Goal: Task Accomplishment & Management: Contribute content

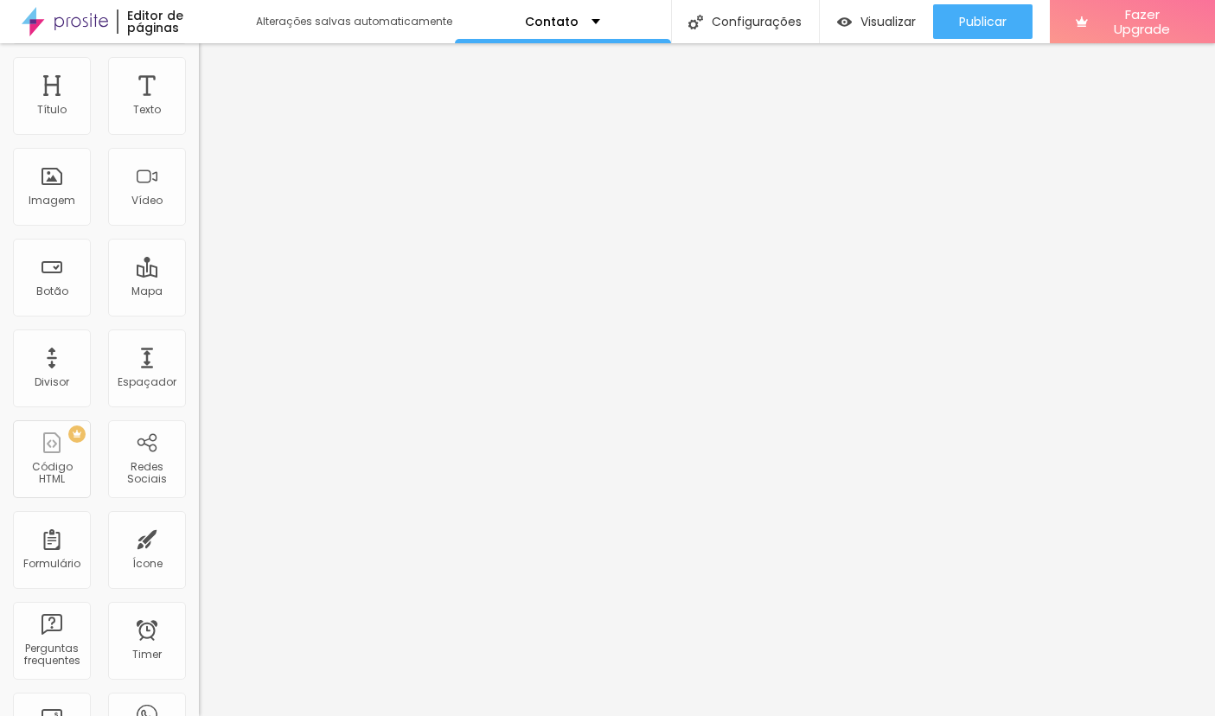
scroll to position [42, 0]
click at [153, 240] on div "Mapa" at bounding box center [147, 279] width 78 height 78
click at [152, 378] on div "Espaçador" at bounding box center [147, 384] width 59 height 12
click at [158, 287] on div "Mapa" at bounding box center [146, 293] width 31 height 12
click at [150, 150] on div "Vídeo" at bounding box center [147, 189] width 78 height 78
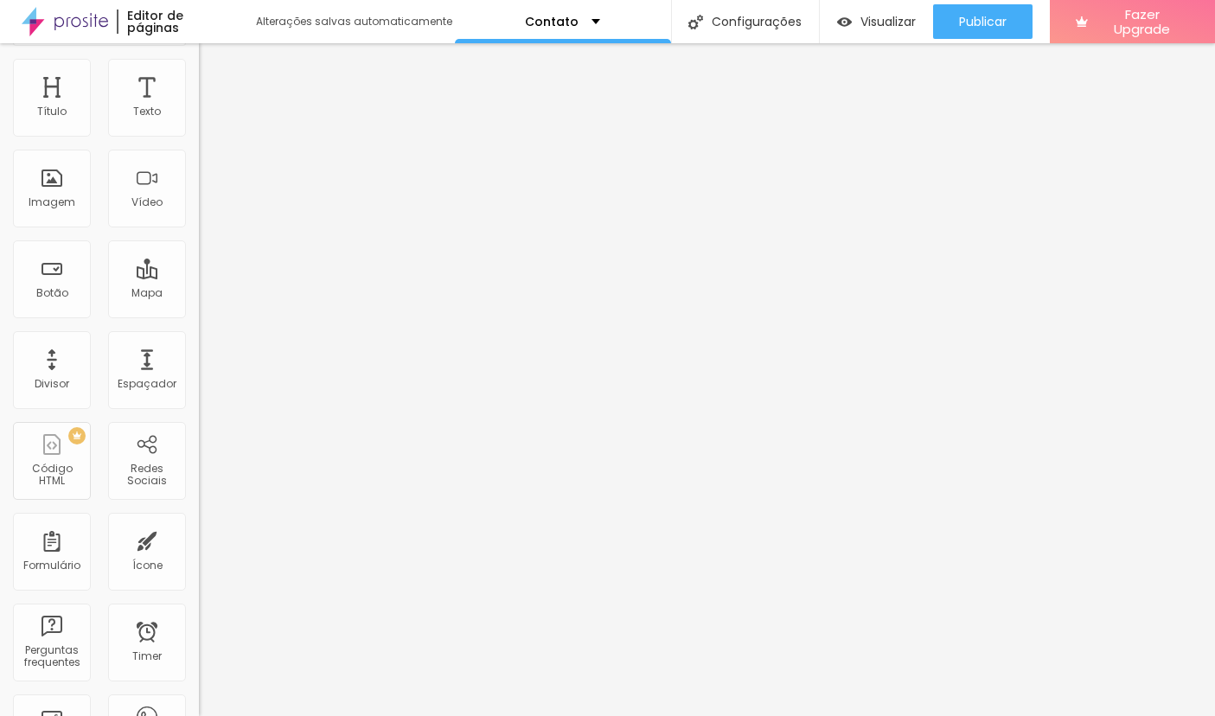
click at [147, 287] on div "Mapa" at bounding box center [146, 293] width 31 height 12
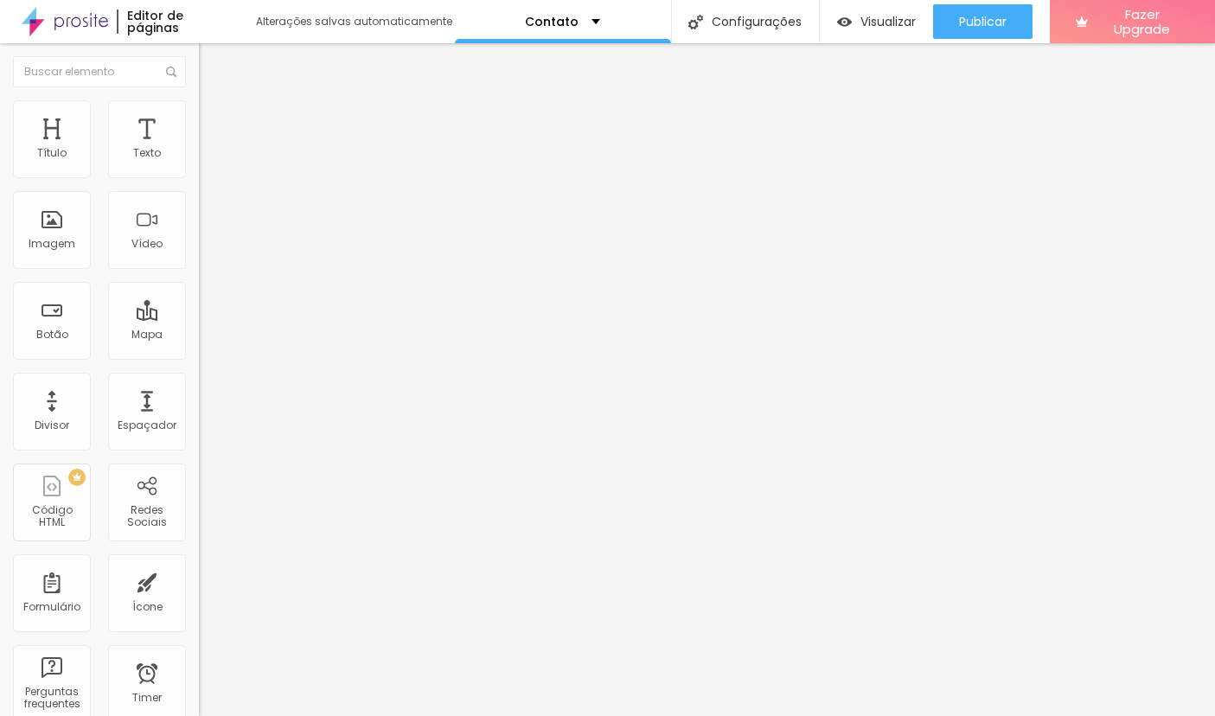
scroll to position [0, 0]
click at [36, 191] on div "Imagem" at bounding box center [52, 230] width 78 height 78
click at [916, 127] on link "Visualizar página" at bounding box center [936, 132] width 156 height 11
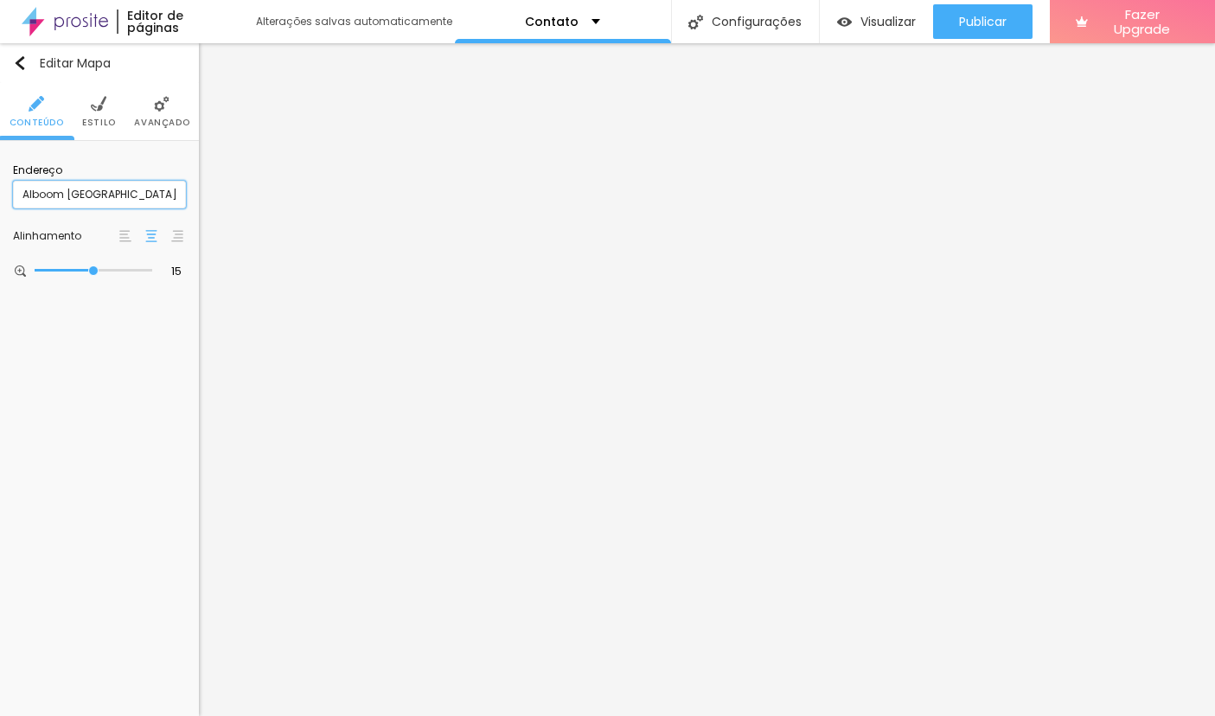
click at [121, 202] on input "Alboom Brasil" at bounding box center [99, 195] width 173 height 28
type input "Via das Magnolias, 1000, Casa 1 - Cond. Granja 26"
click at [877, 29] on span "Visualizar" at bounding box center [888, 22] width 55 height 14
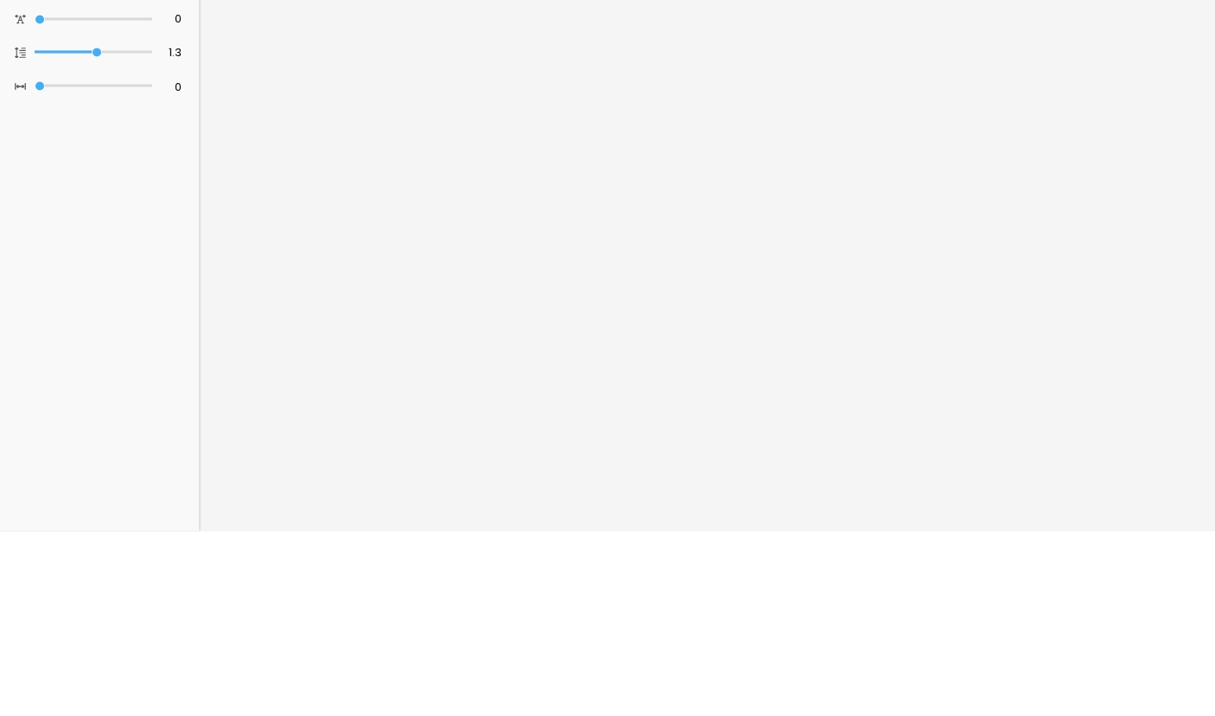
scroll to position [88, 0]
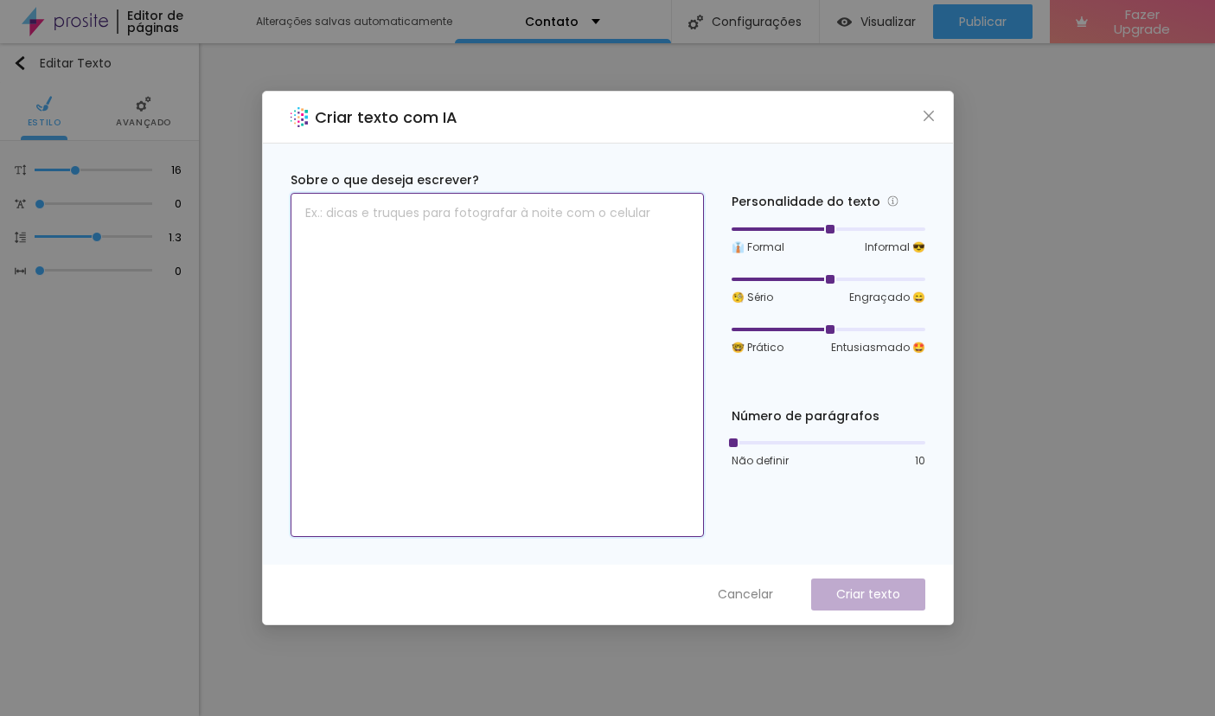
click at [496, 272] on textarea at bounding box center [497, 365] width 413 height 344
type textarea "Entre em contato"
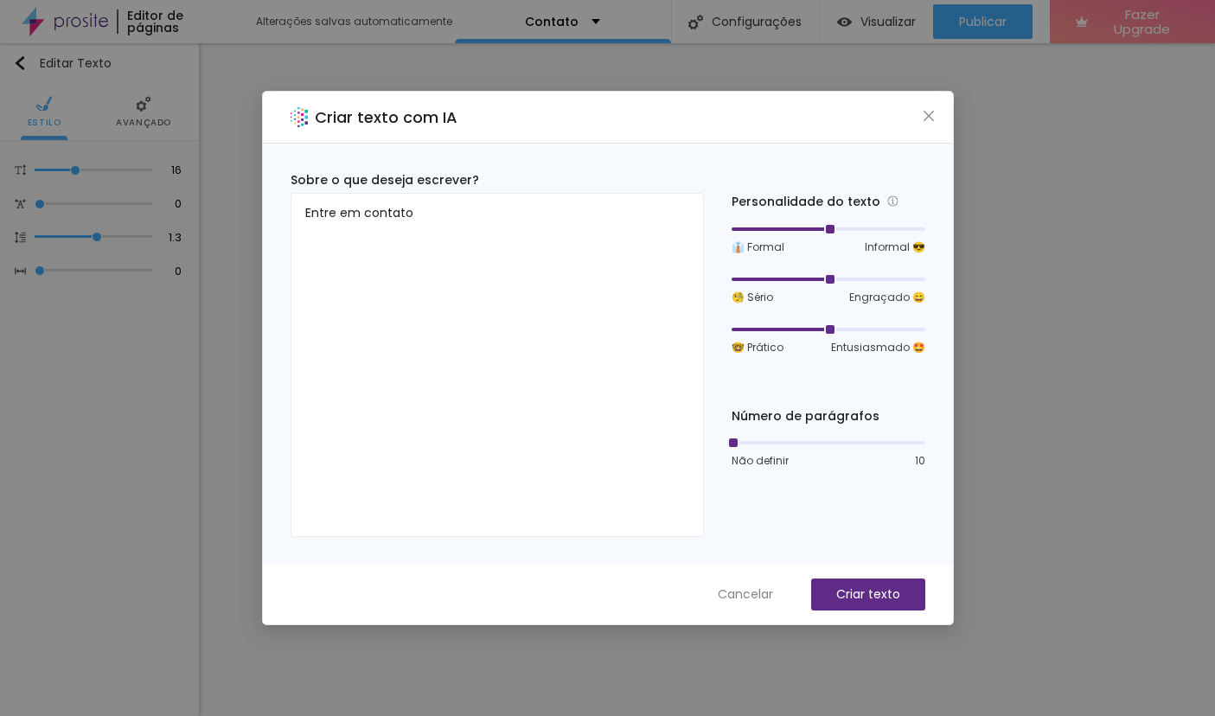
click at [900, 590] on button "Criar texto" at bounding box center [868, 595] width 114 height 32
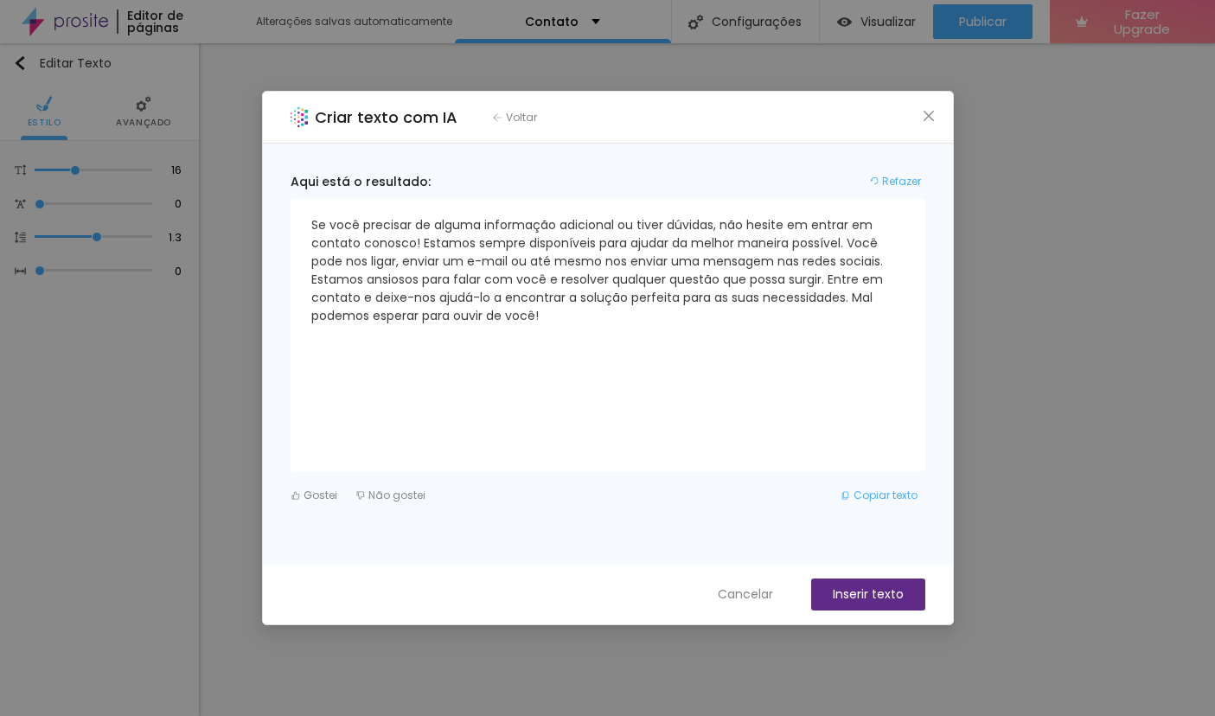
click at [899, 189] on span "Refazer" at bounding box center [901, 182] width 39 height 16
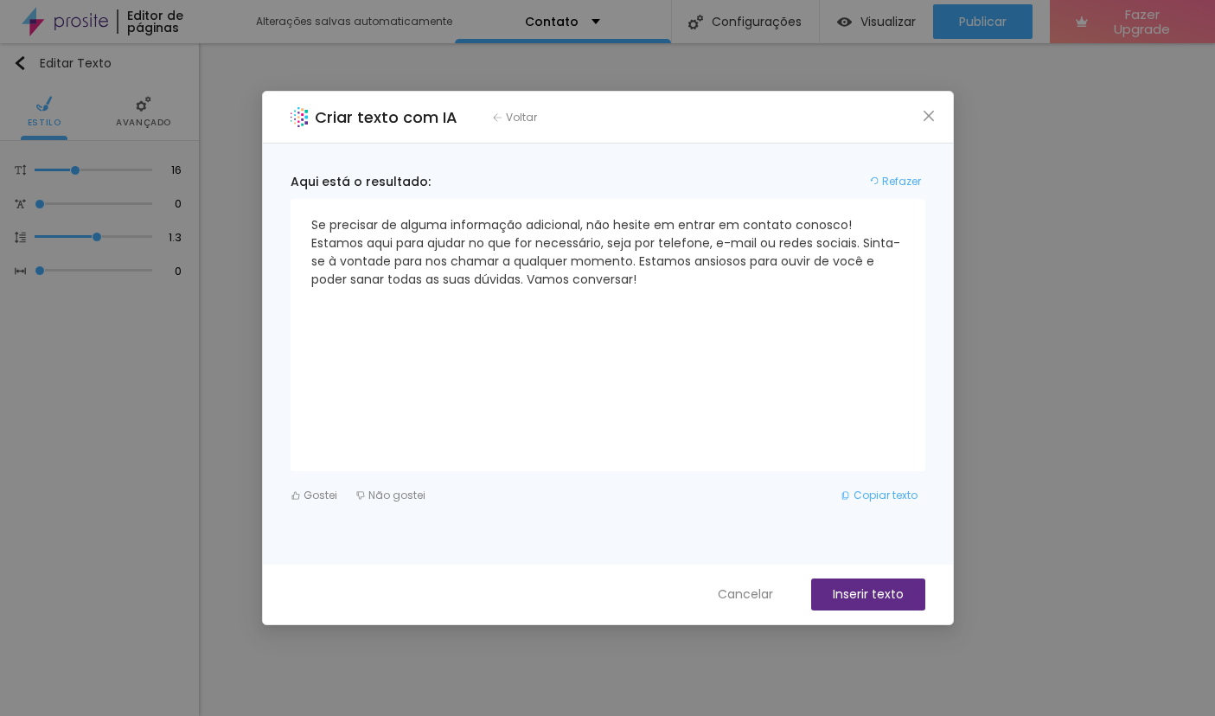
click at [489, 315] on div "Se precisar de alguma informação adicional, não hesite em entrar em contato con…" at bounding box center [608, 335] width 635 height 272
click at [512, 115] on span "Voltar" at bounding box center [521, 118] width 31 height 16
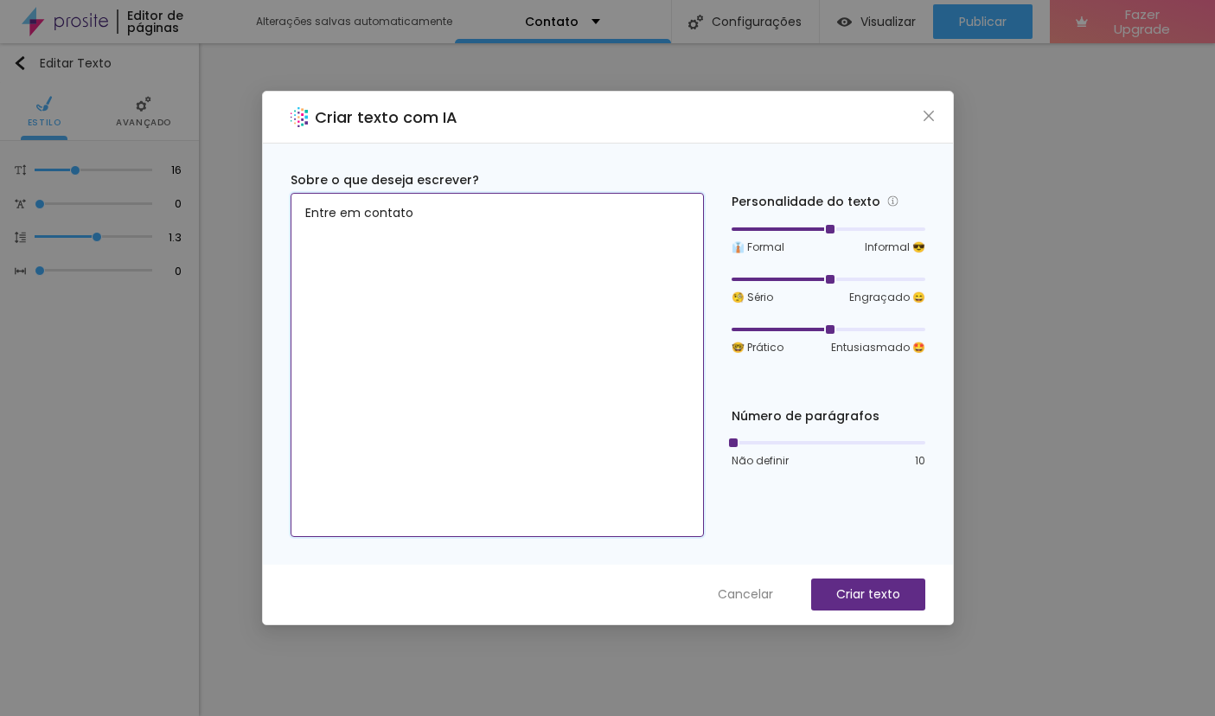
click at [438, 231] on textarea "Entre em contato" at bounding box center [497, 365] width 413 height 344
type textarea "E"
type textarea "Mensagem página entre em contato simples e direto"
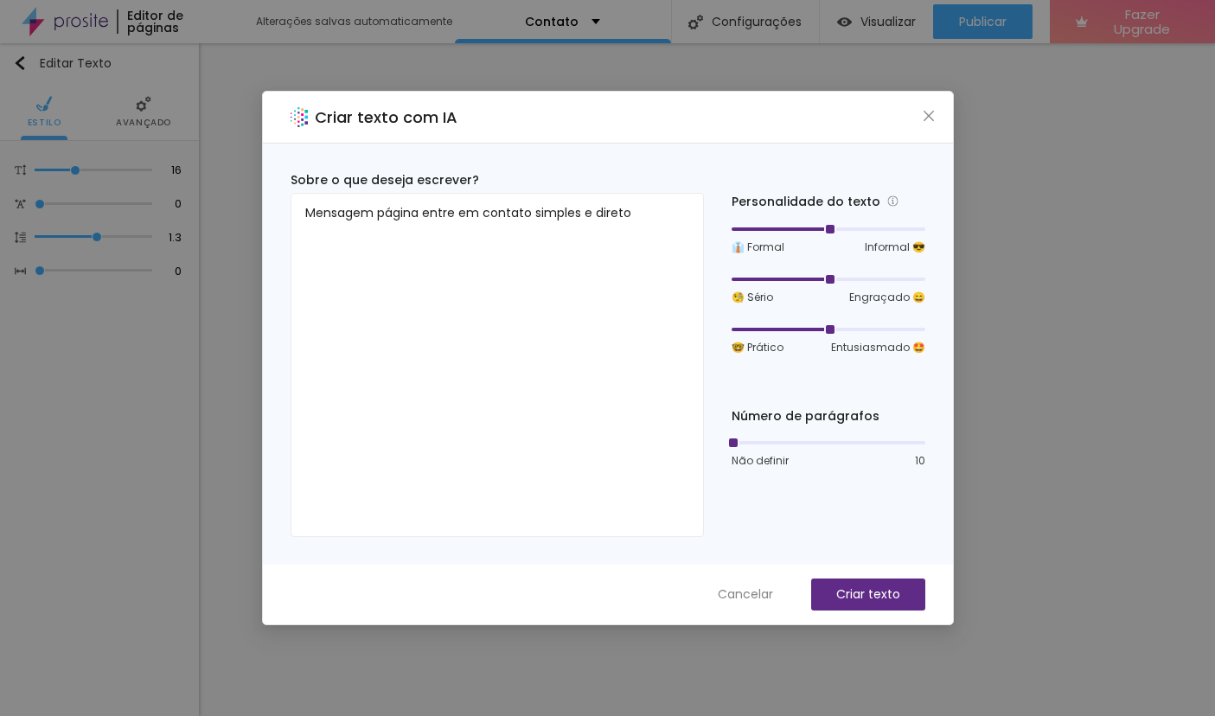
click at [886, 592] on p "Criar texto" at bounding box center [868, 595] width 64 height 18
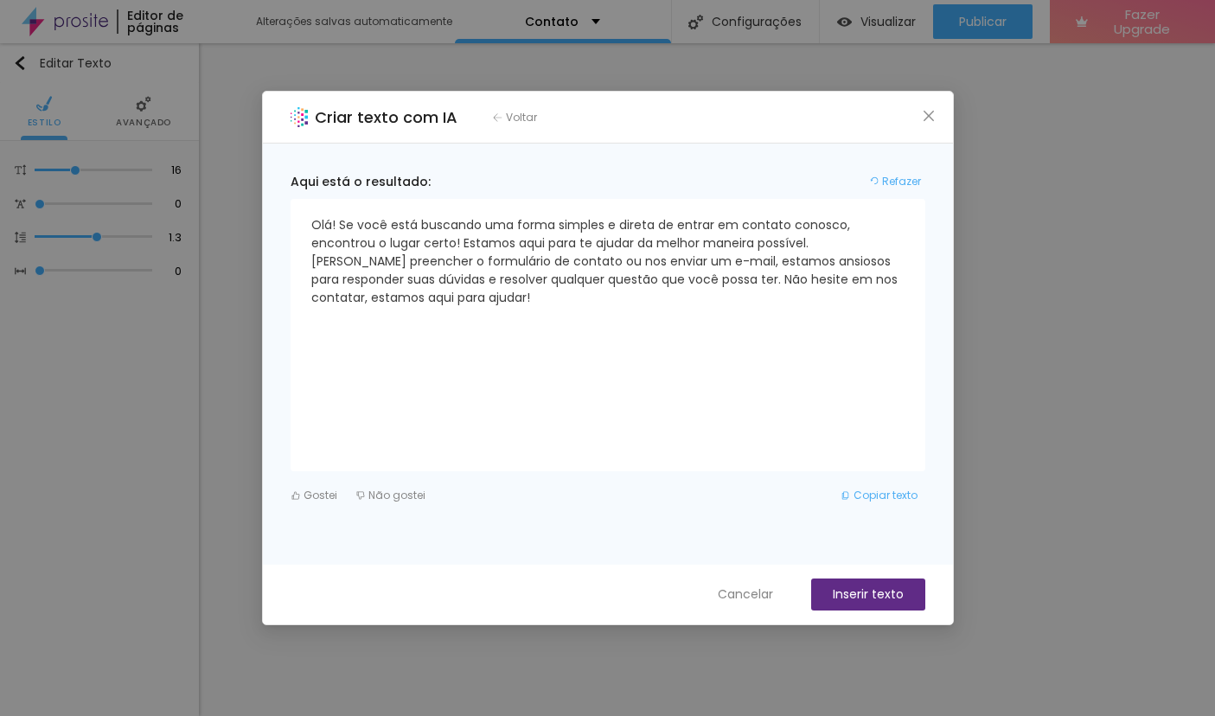
click at [879, 499] on button "Copiar texto" at bounding box center [879, 496] width 93 height 28
click at [1056, 451] on div "Criar texto com IA Voltar Aqui está o resultado: Refazer Olá! Se você está busc…" at bounding box center [607, 358] width 1215 height 716
click at [881, 596] on button "Inserir texto" at bounding box center [868, 595] width 114 height 32
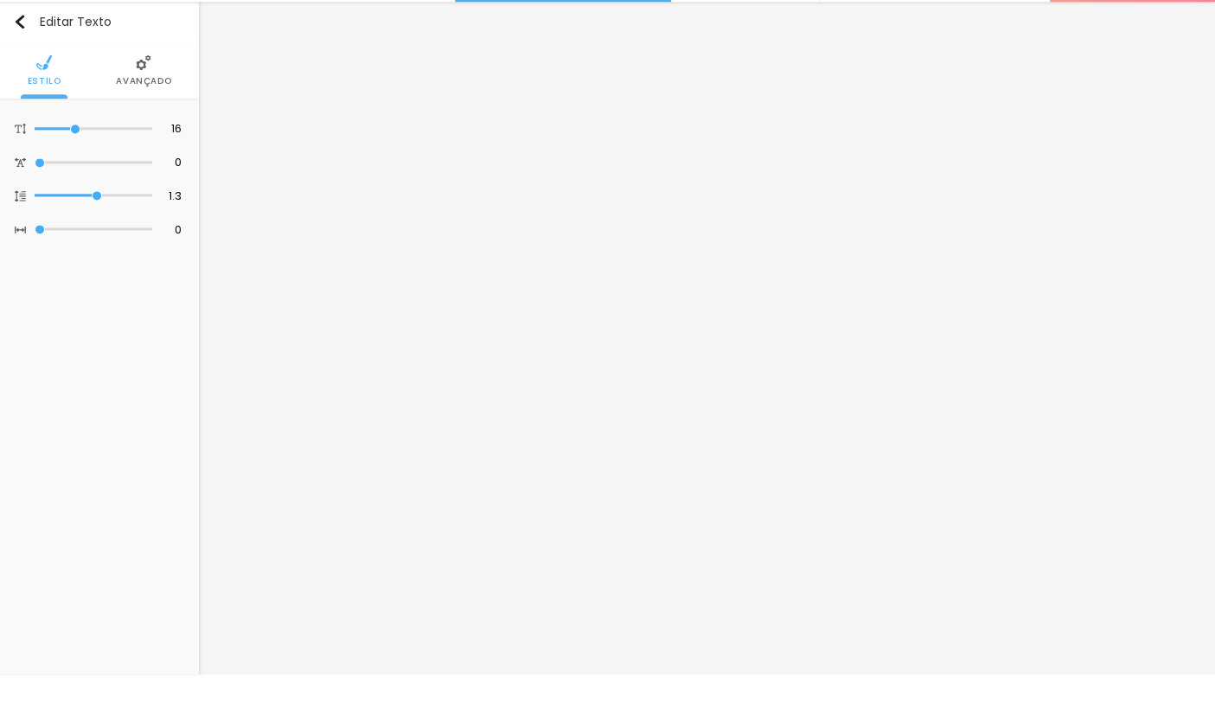
scroll to position [0, 0]
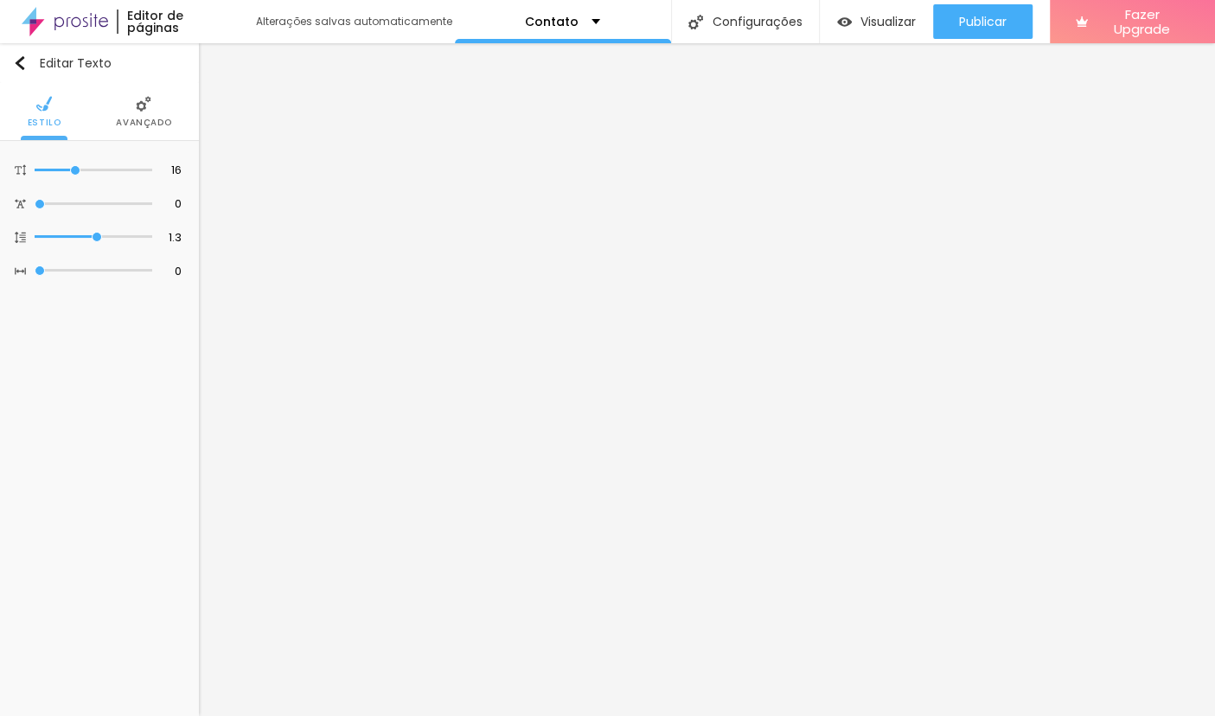
click at [939, 127] on link "Visualizar página" at bounding box center [936, 132] width 156 height 11
click at [15, 67] on img "button" at bounding box center [20, 63] width 14 height 14
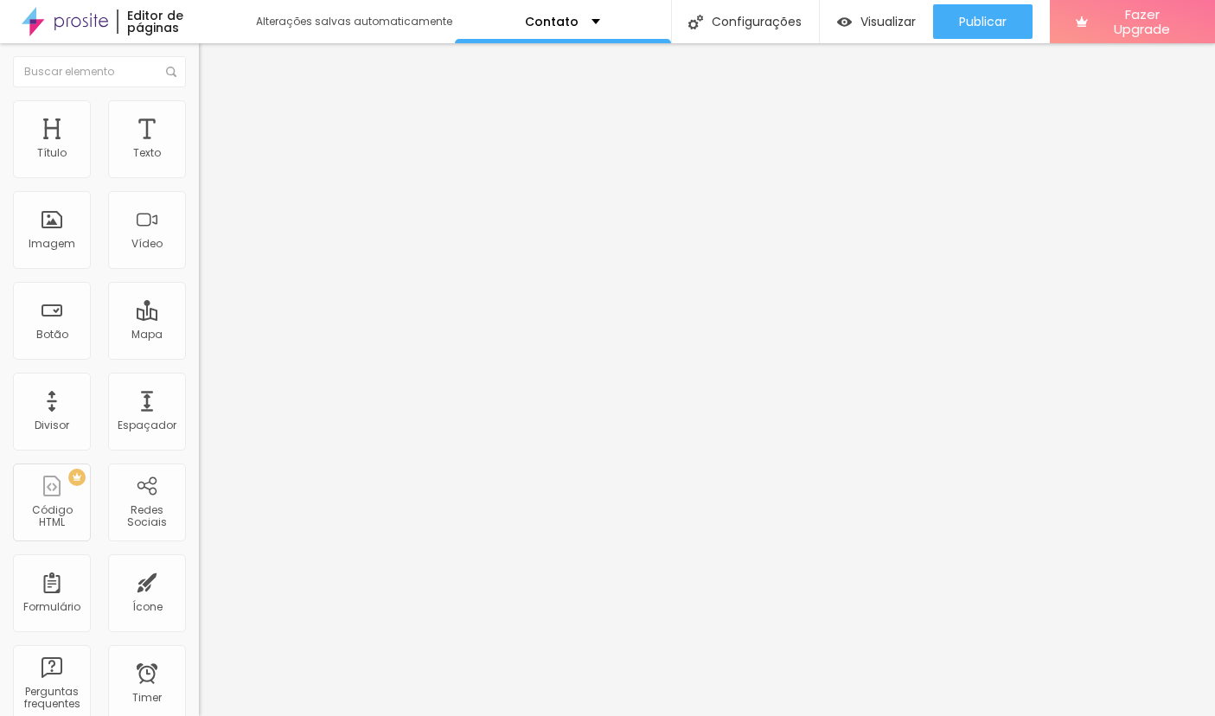
click at [994, 16] on span "Publicar" at bounding box center [983, 22] width 48 height 14
click at [583, 24] on div "Contato" at bounding box center [562, 22] width 75 height 12
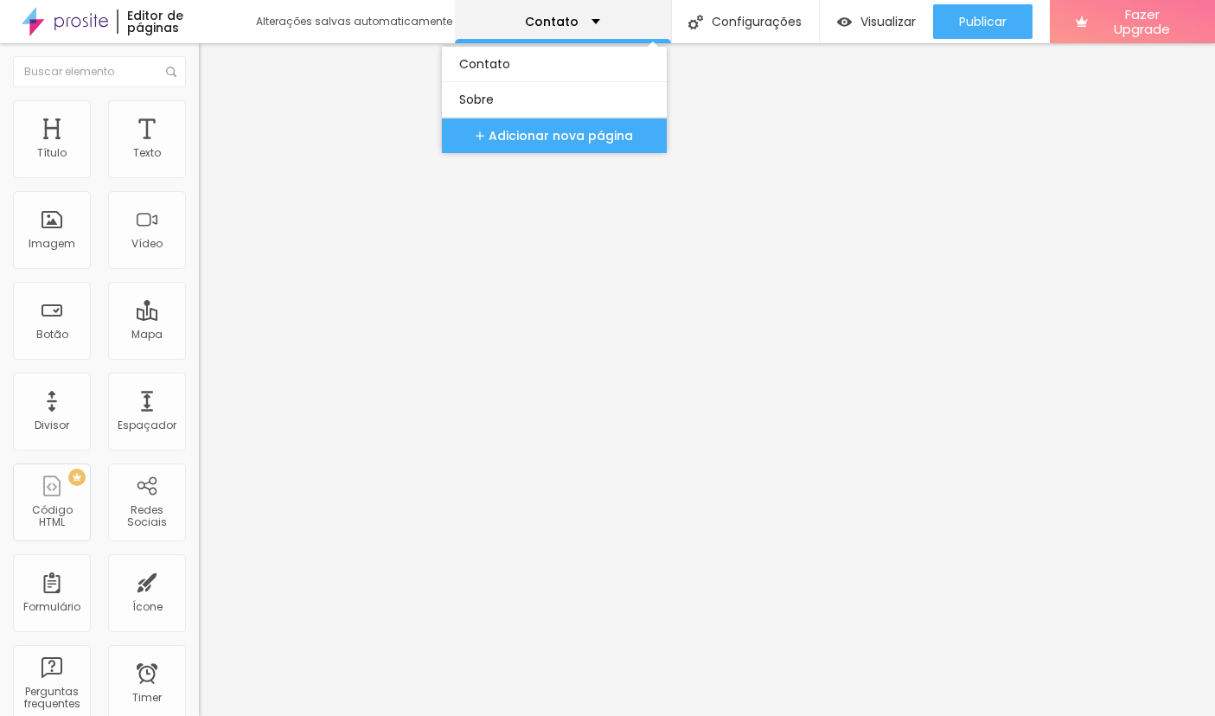
click at [526, 107] on link "Sobre" at bounding box center [554, 99] width 190 height 35
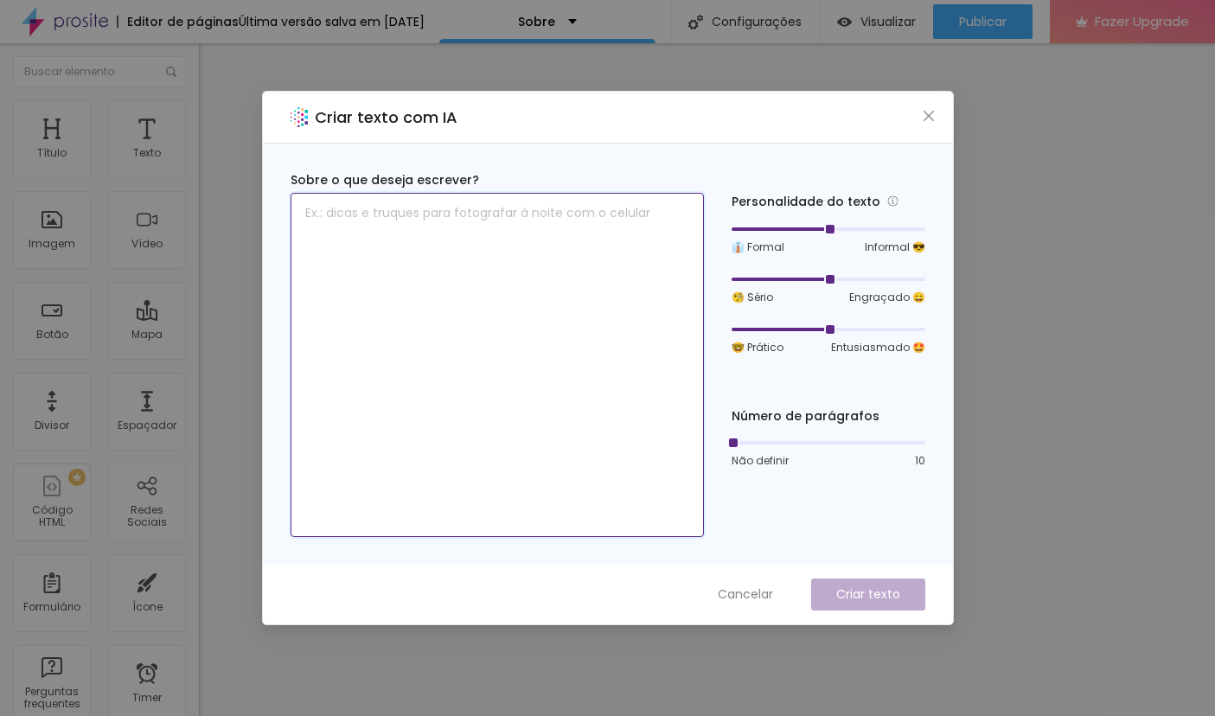
click at [508, 258] on textarea at bounding box center [497, 365] width 413 height 344
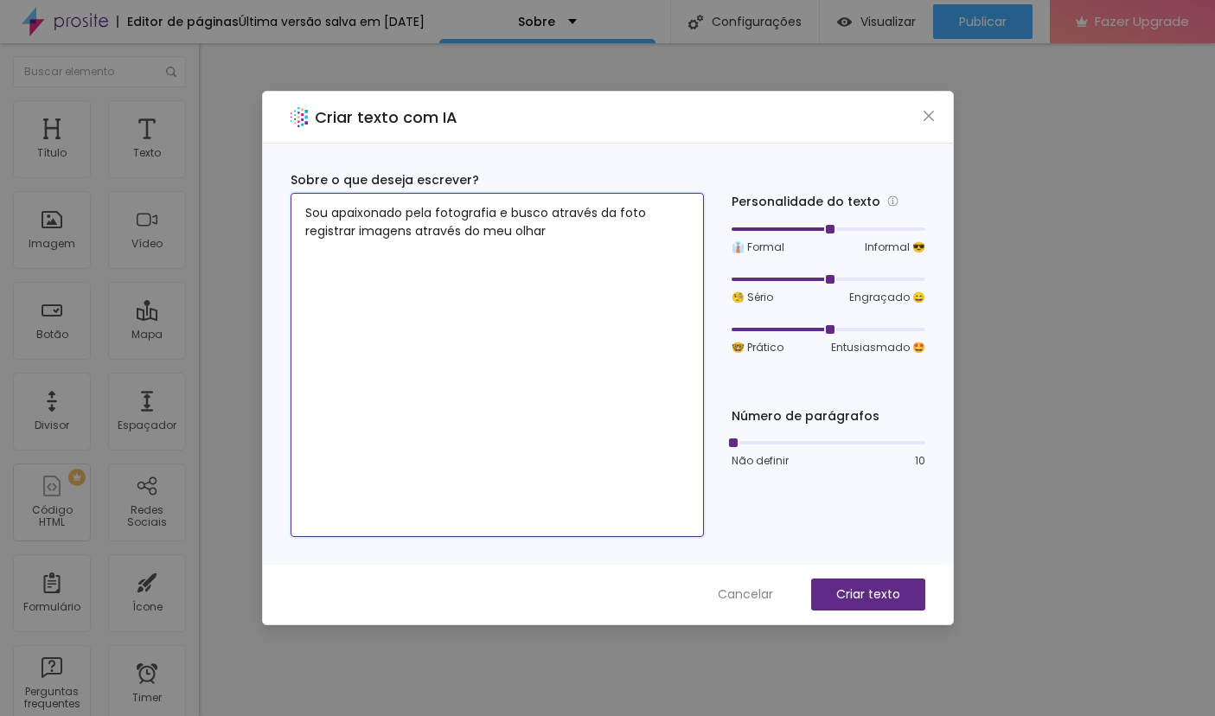
type textarea "Sou apaixonado pela fotografia e busco através da foto registrar imagens atravé…"
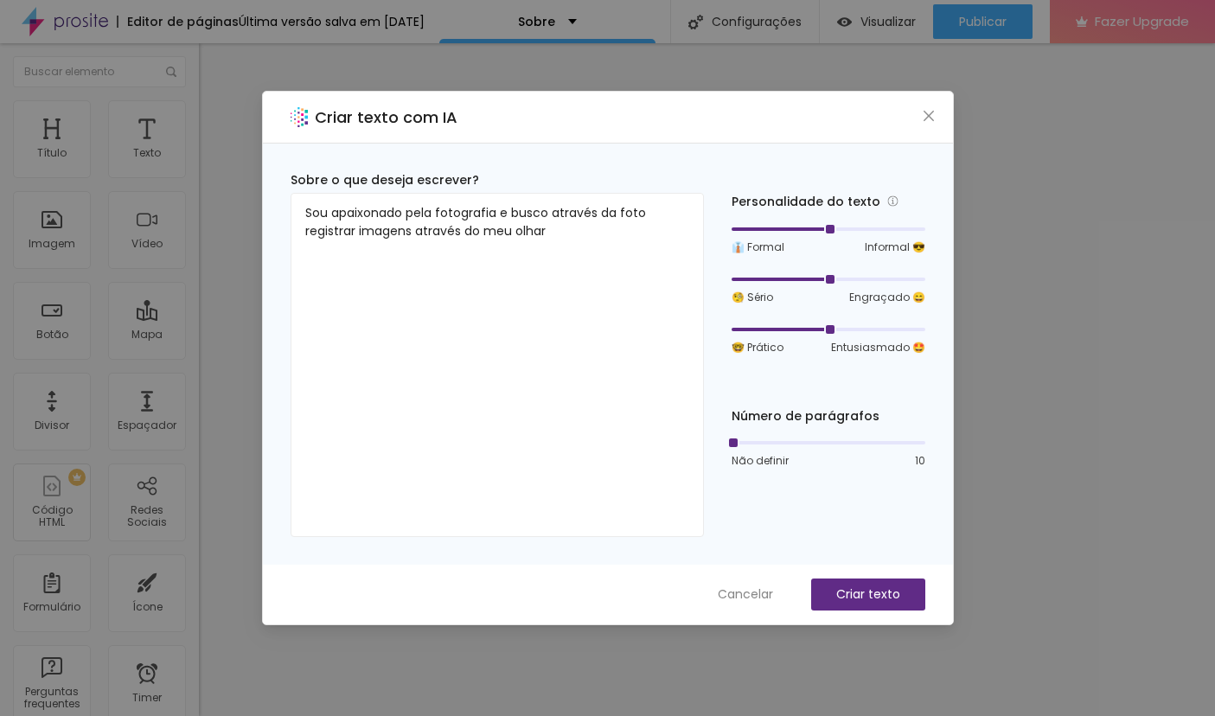
click at [900, 592] on button "Criar texto" at bounding box center [868, 595] width 114 height 32
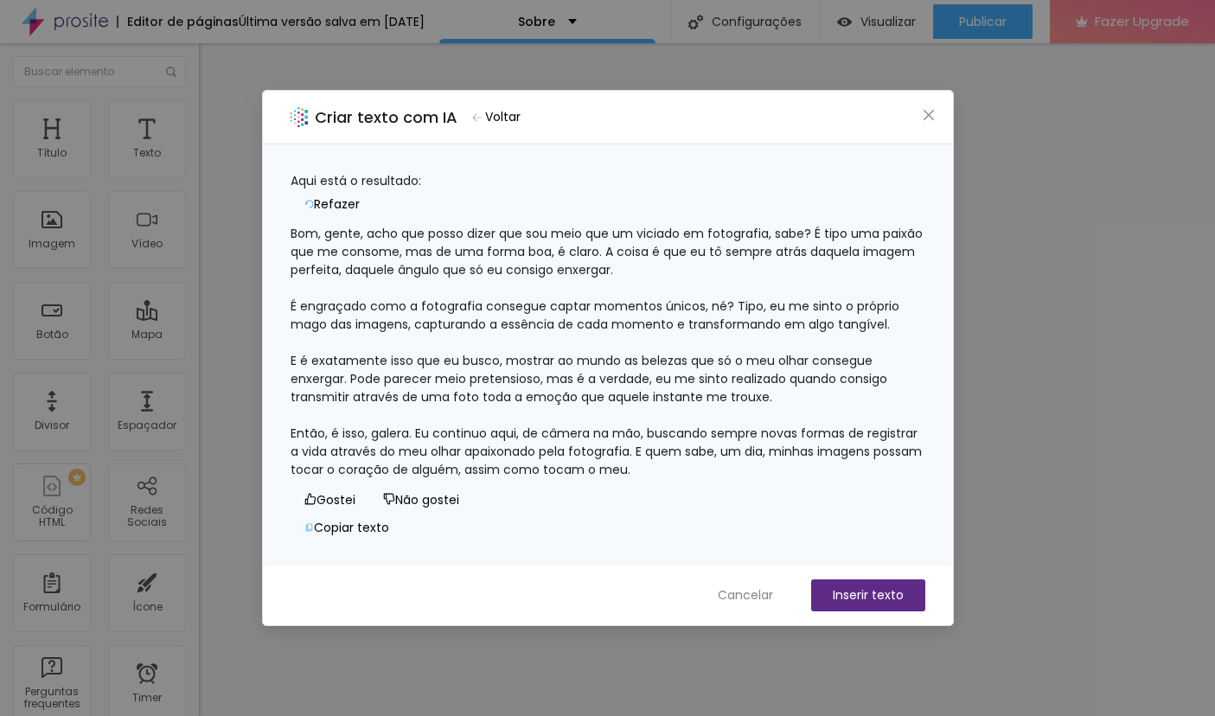
click at [403, 514] on button "Copiar texto" at bounding box center [347, 528] width 112 height 28
click at [889, 600] on button "Inserir texto" at bounding box center [868, 595] width 114 height 32
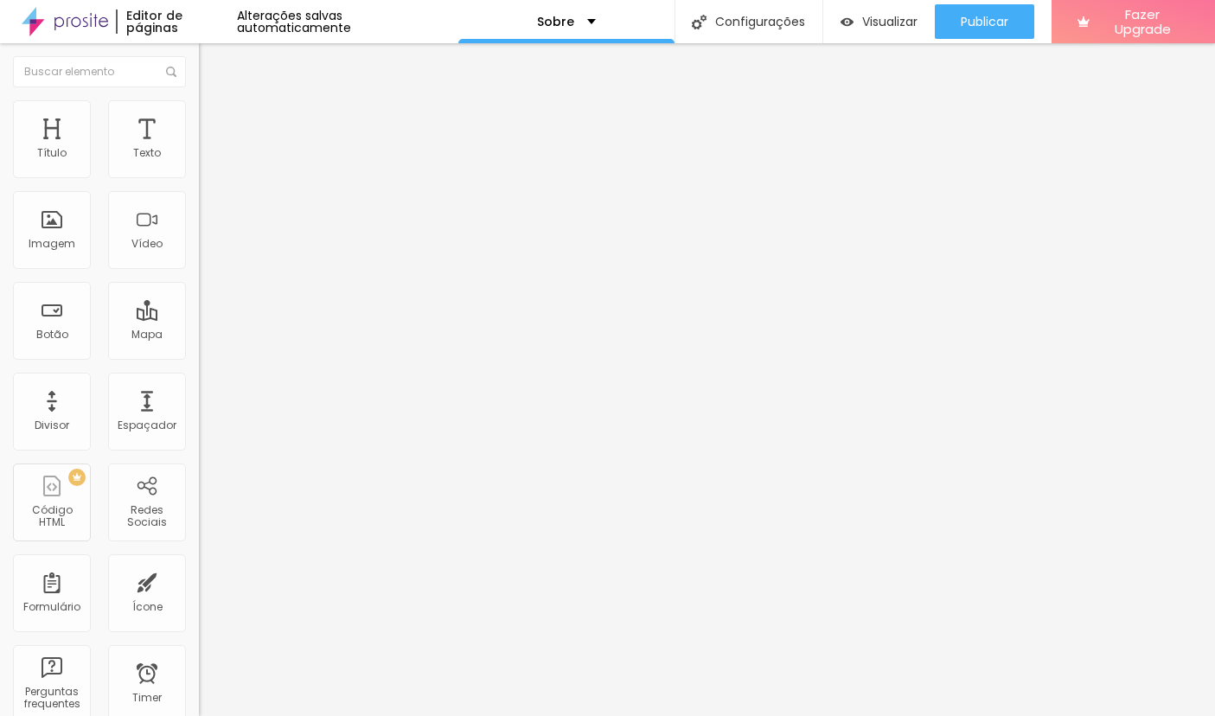
click at [996, 19] on span "Publicar" at bounding box center [985, 22] width 48 height 14
click at [54, 234] on div "Imagem" at bounding box center [52, 230] width 78 height 78
click at [199, 149] on span "Trocar imagem" at bounding box center [246, 141] width 94 height 15
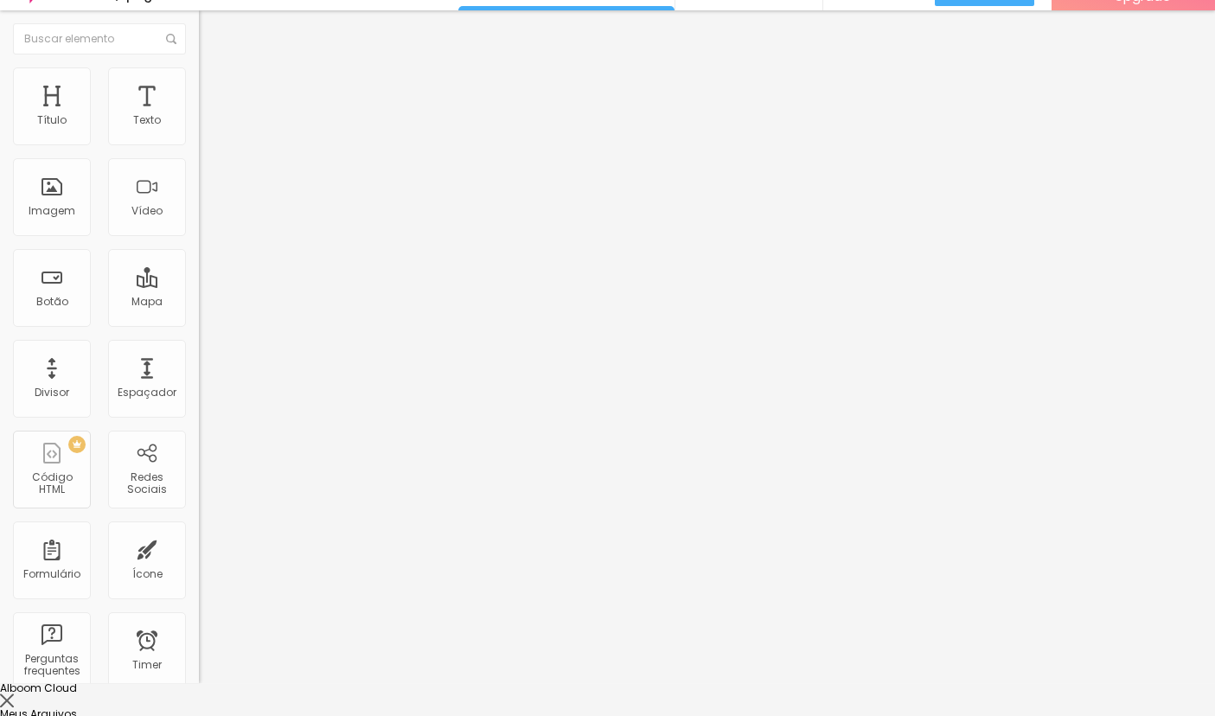
scroll to position [33, 0]
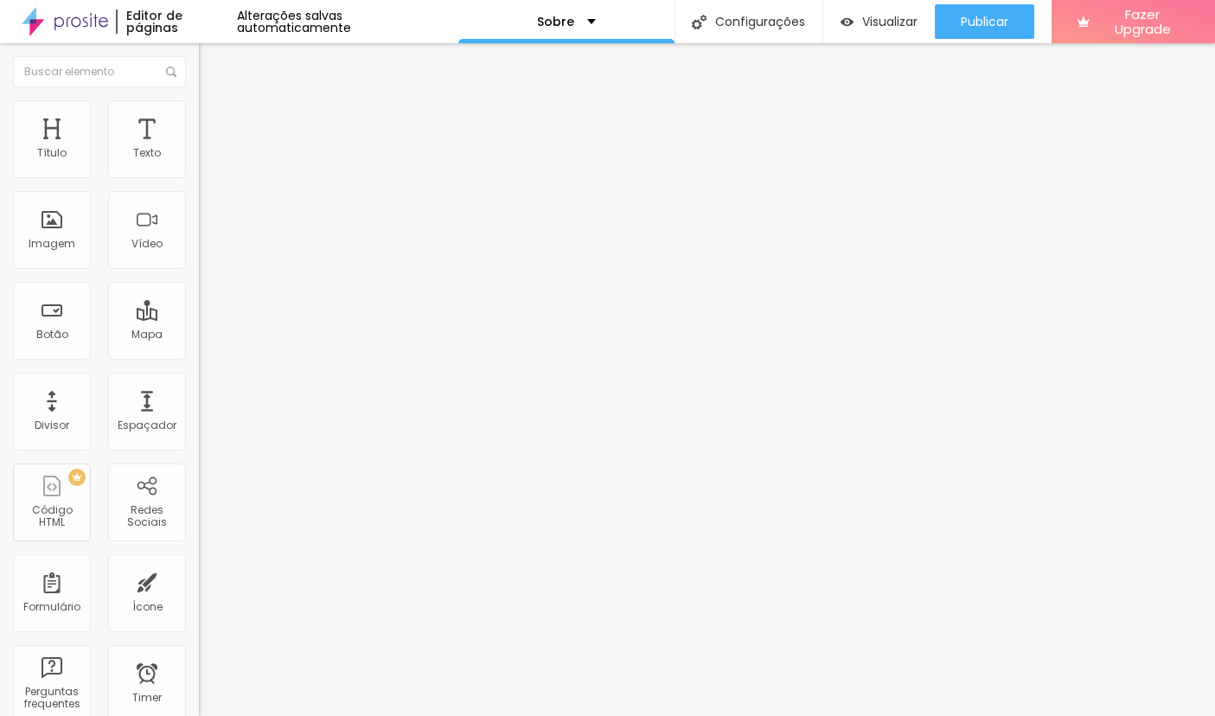
click at [199, 149] on span "Trocar imagem" at bounding box center [246, 141] width 94 height 15
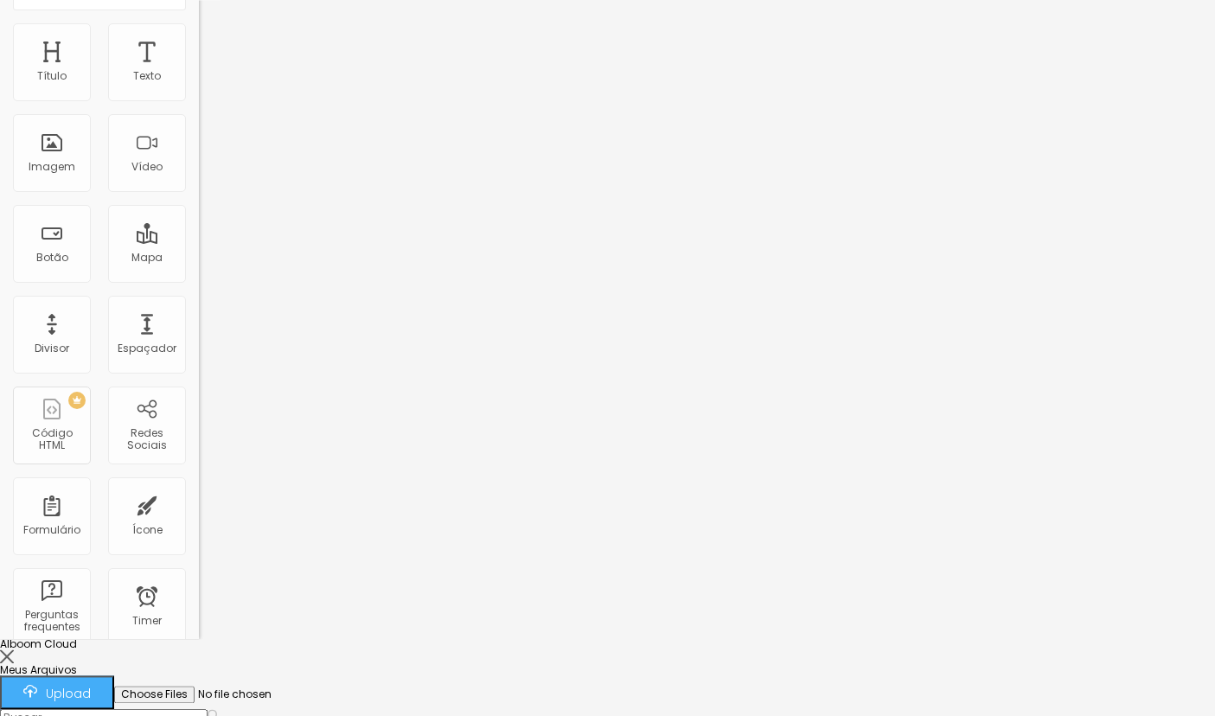
scroll to position [88, 0]
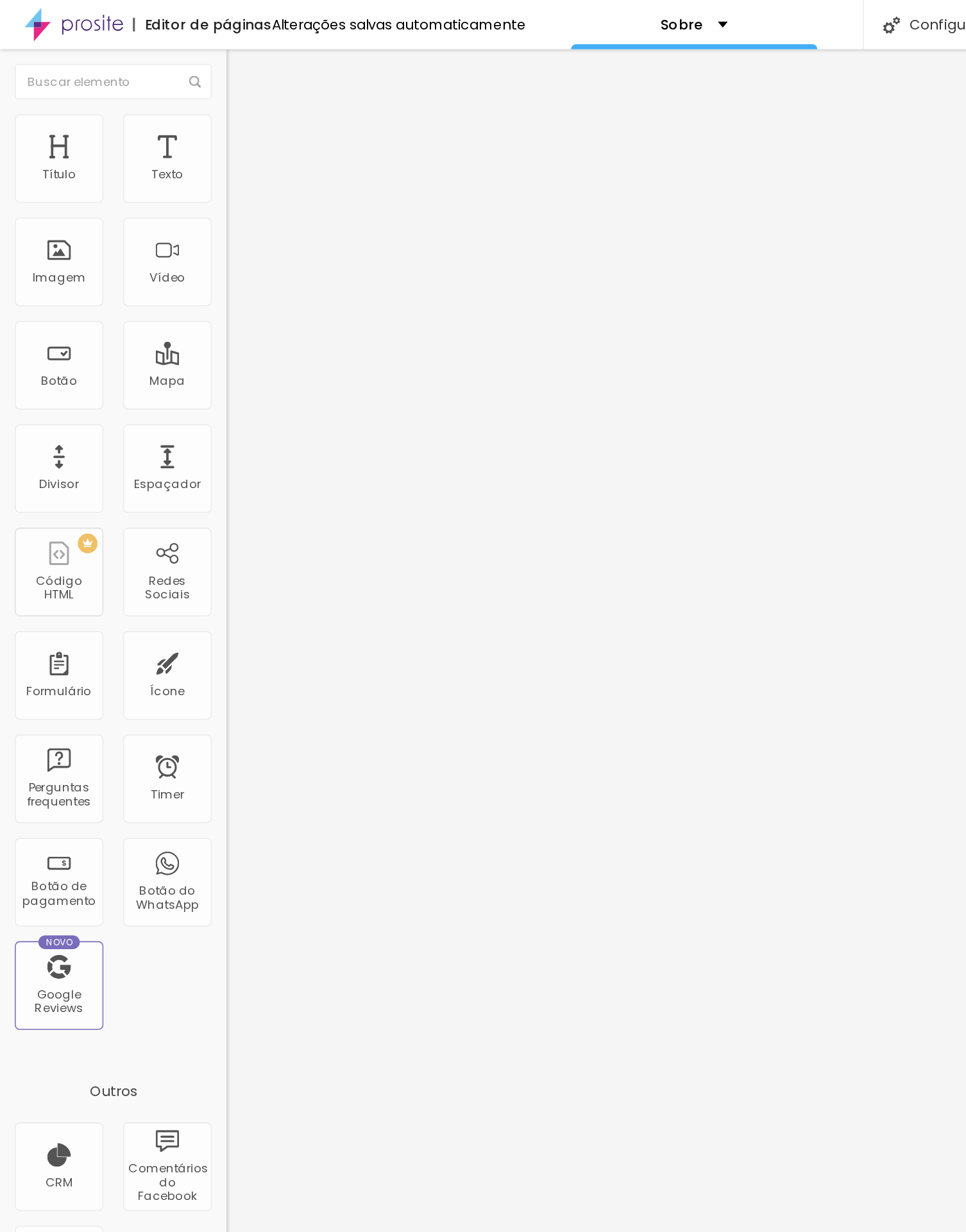
scroll to position [0, 0]
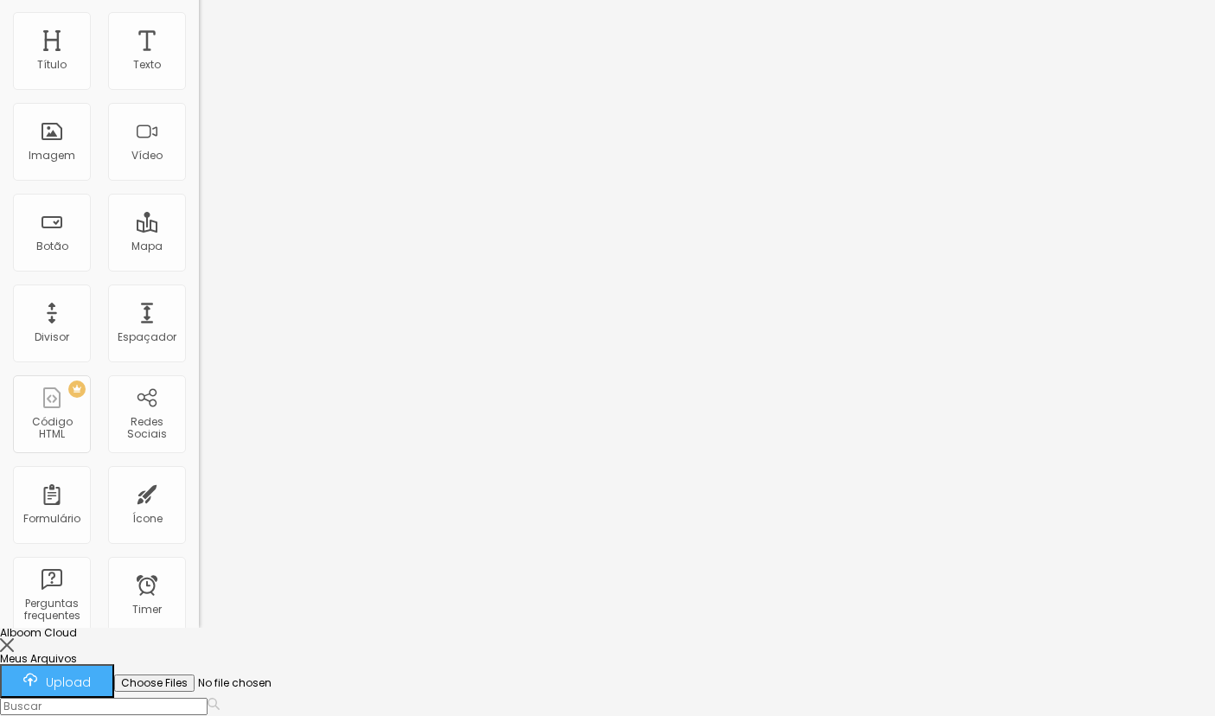
scroll to position [87, 0]
click at [91, 674] on div "Upload" at bounding box center [56, 682] width 67 height 16
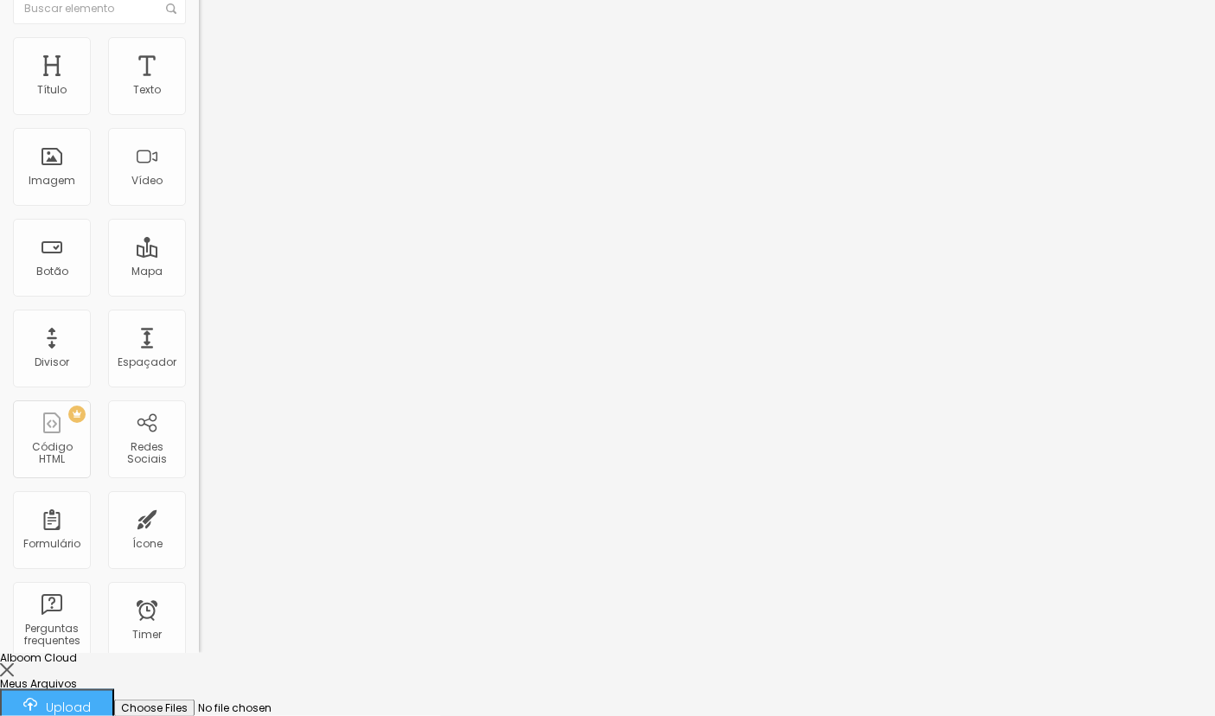
scroll to position [0, 0]
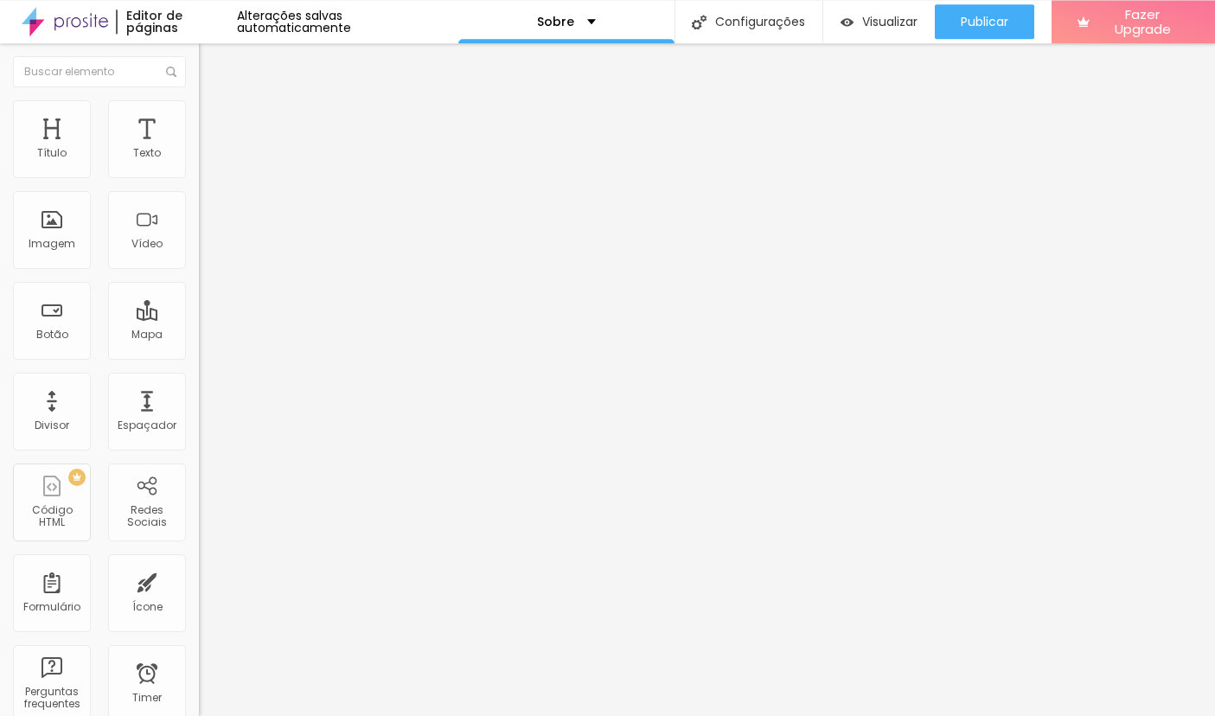
scroll to position [88, 0]
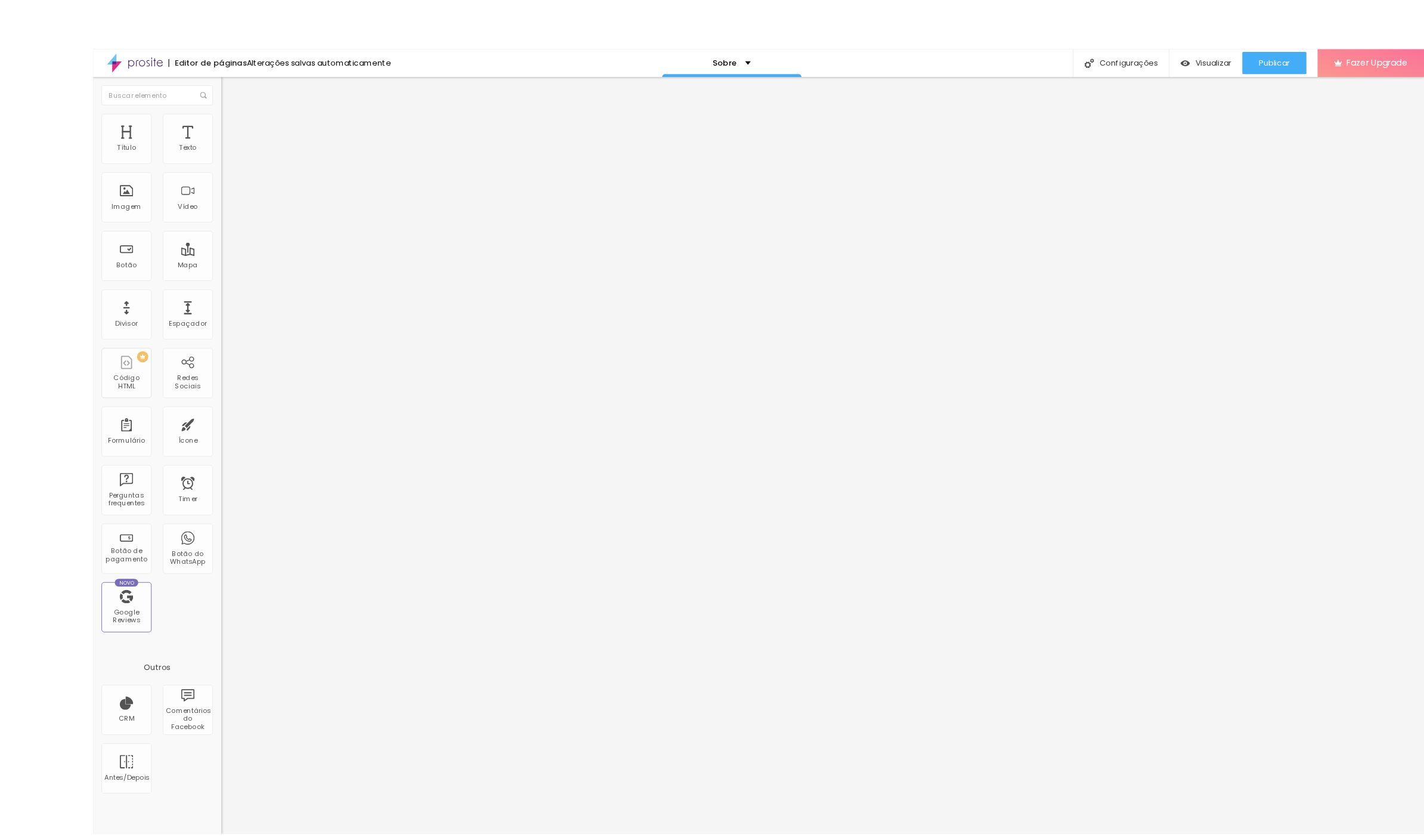
scroll to position [68, 0]
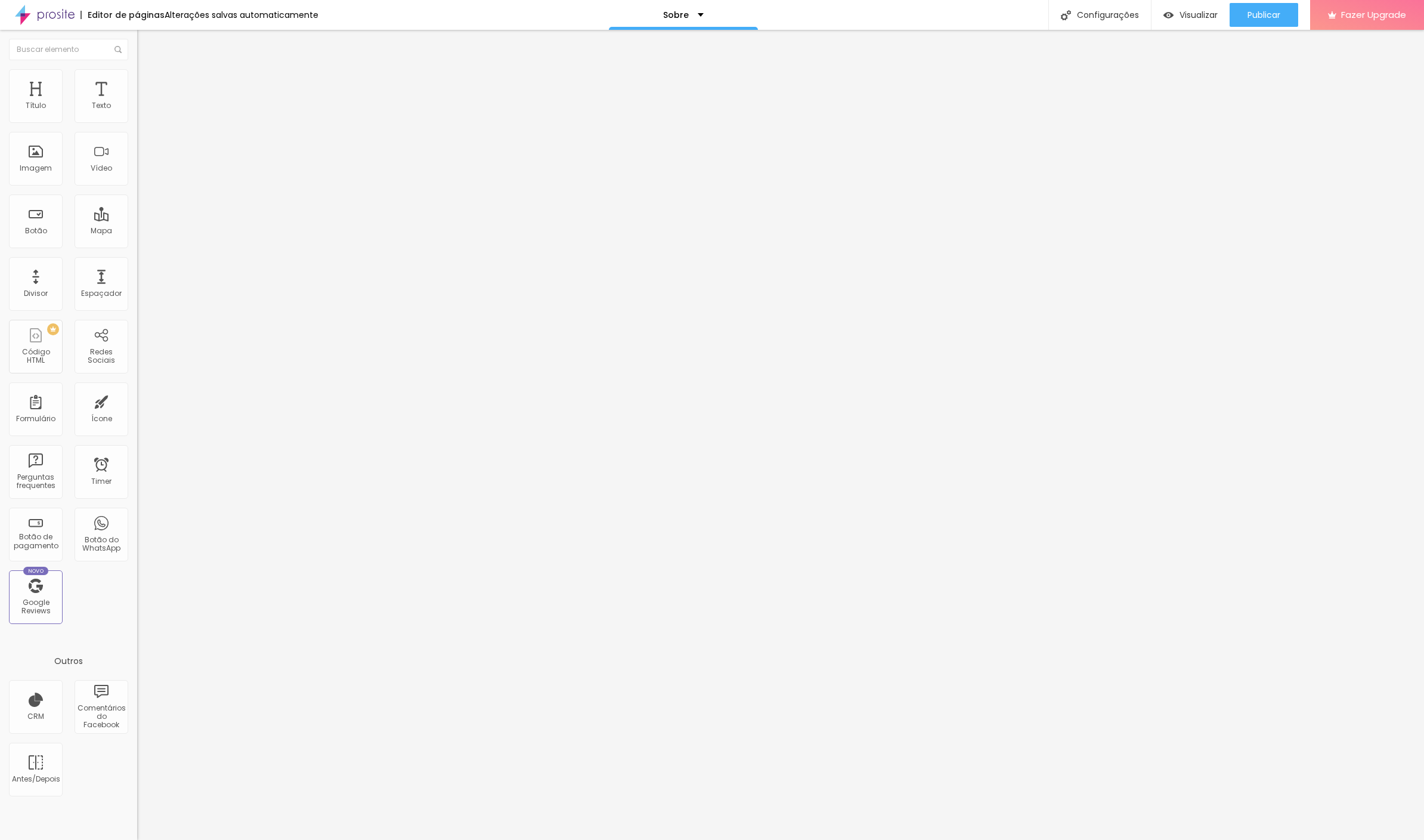
click at [137, 103] on span "Trocar imagem" at bounding box center [170, 97] width 65 height 10
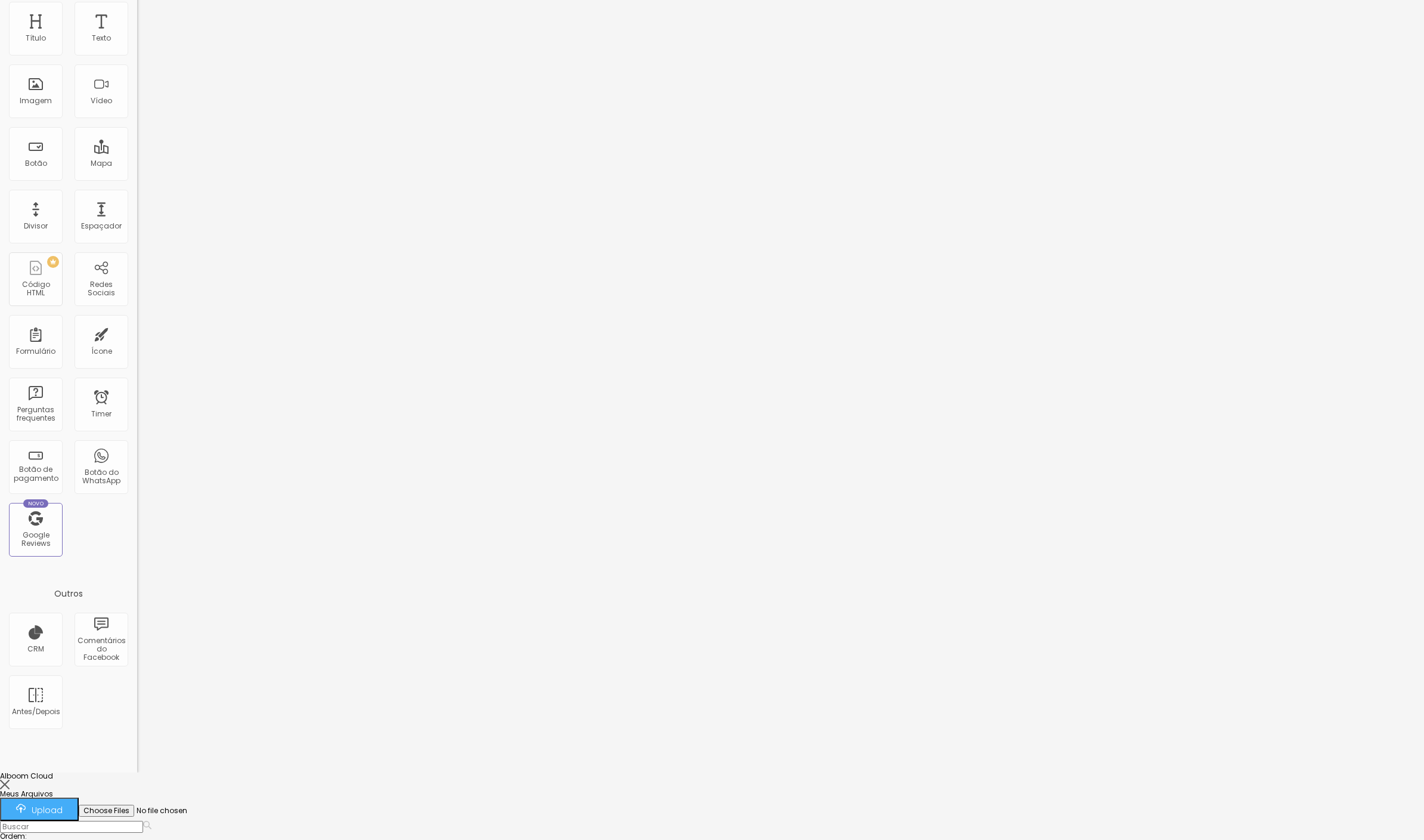
click at [125, 839] on div at bounding box center [712, 848] width 1424 height 0
click at [1336, 779] on div at bounding box center [712, 785] width 1424 height 11
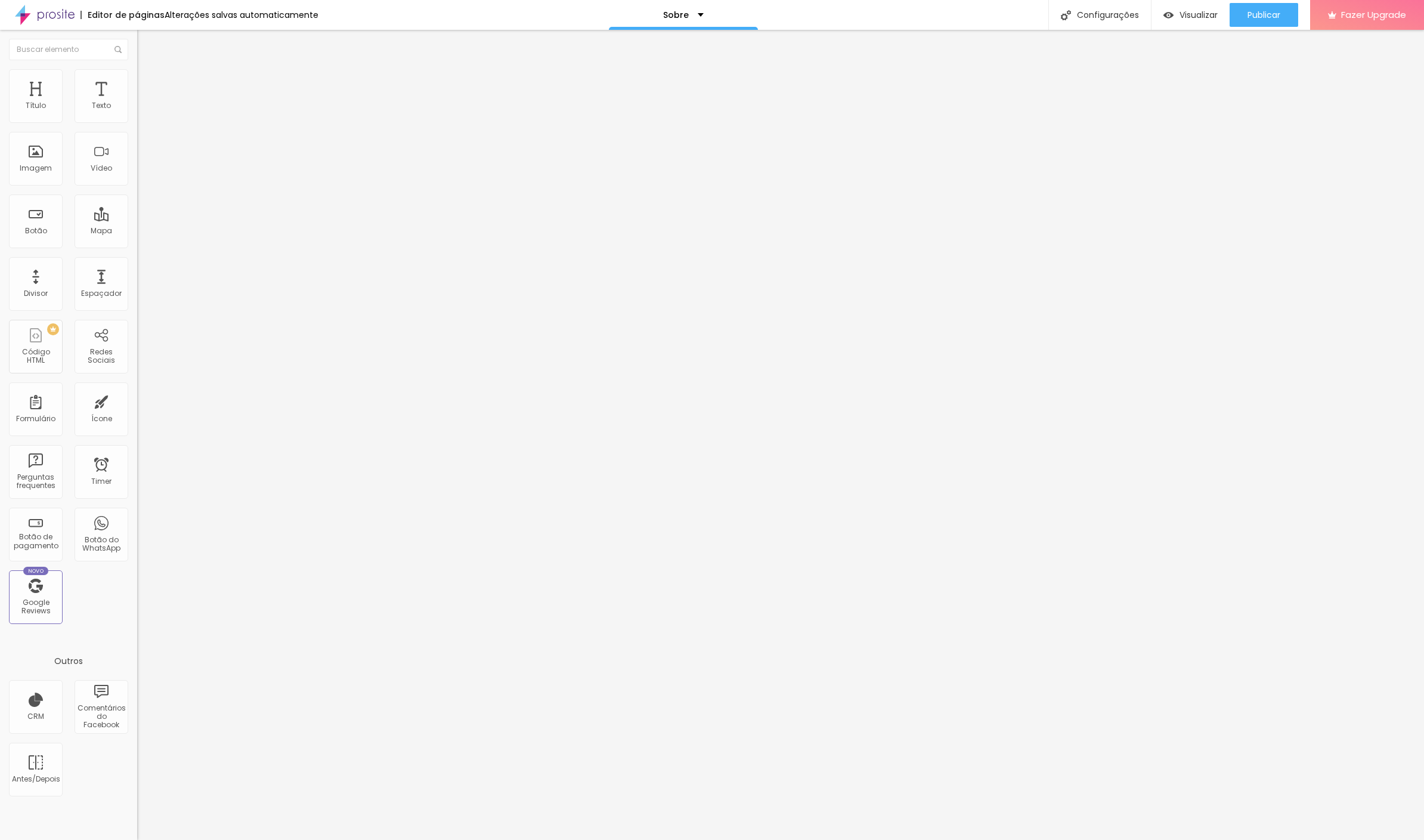
click at [137, 97] on span "Trocar imagem" at bounding box center [170, 97] width 65 height 10
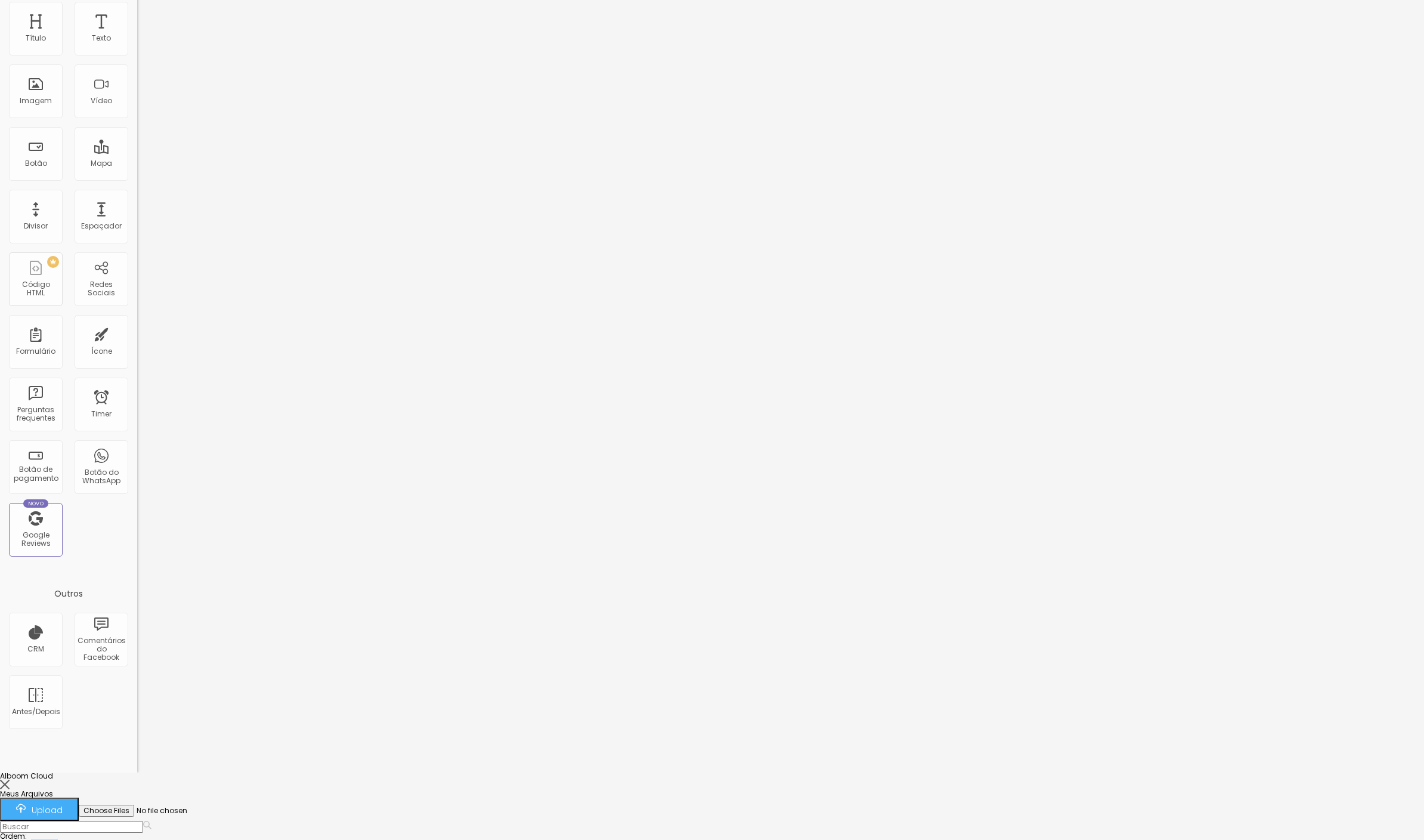
click at [152, 839] on div "brasopolis.jpg" at bounding box center [712, 852] width 1424 height 7
click at [145, 839] on div at bounding box center [712, 848] width 1424 height 0
click at [1334, 779] on div at bounding box center [712, 785] width 1424 height 11
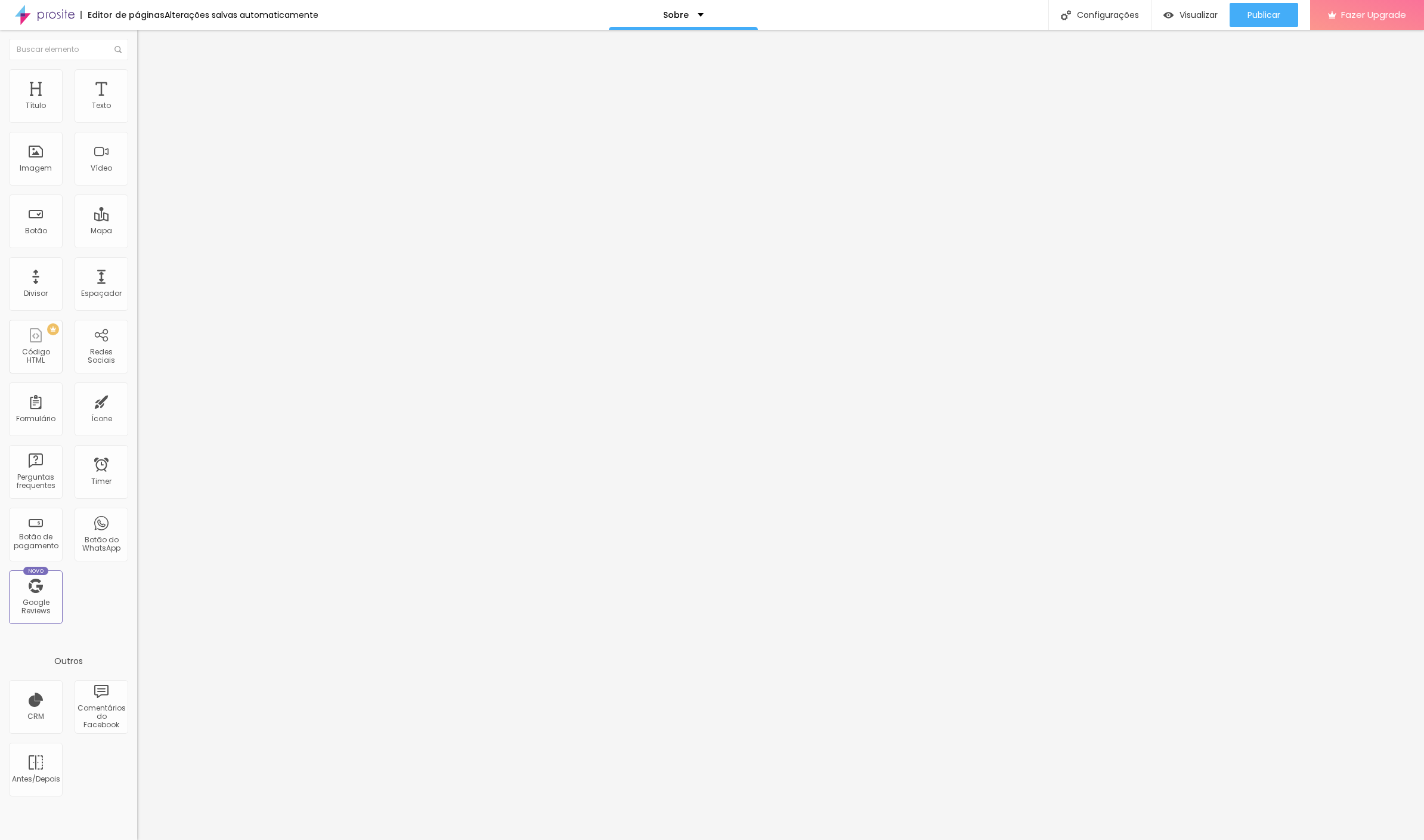
click at [137, 93] on div "Trocar imagem" at bounding box center [205, 97] width 137 height 8
click at [137, 103] on span "Trocar imagem" at bounding box center [170, 97] width 65 height 10
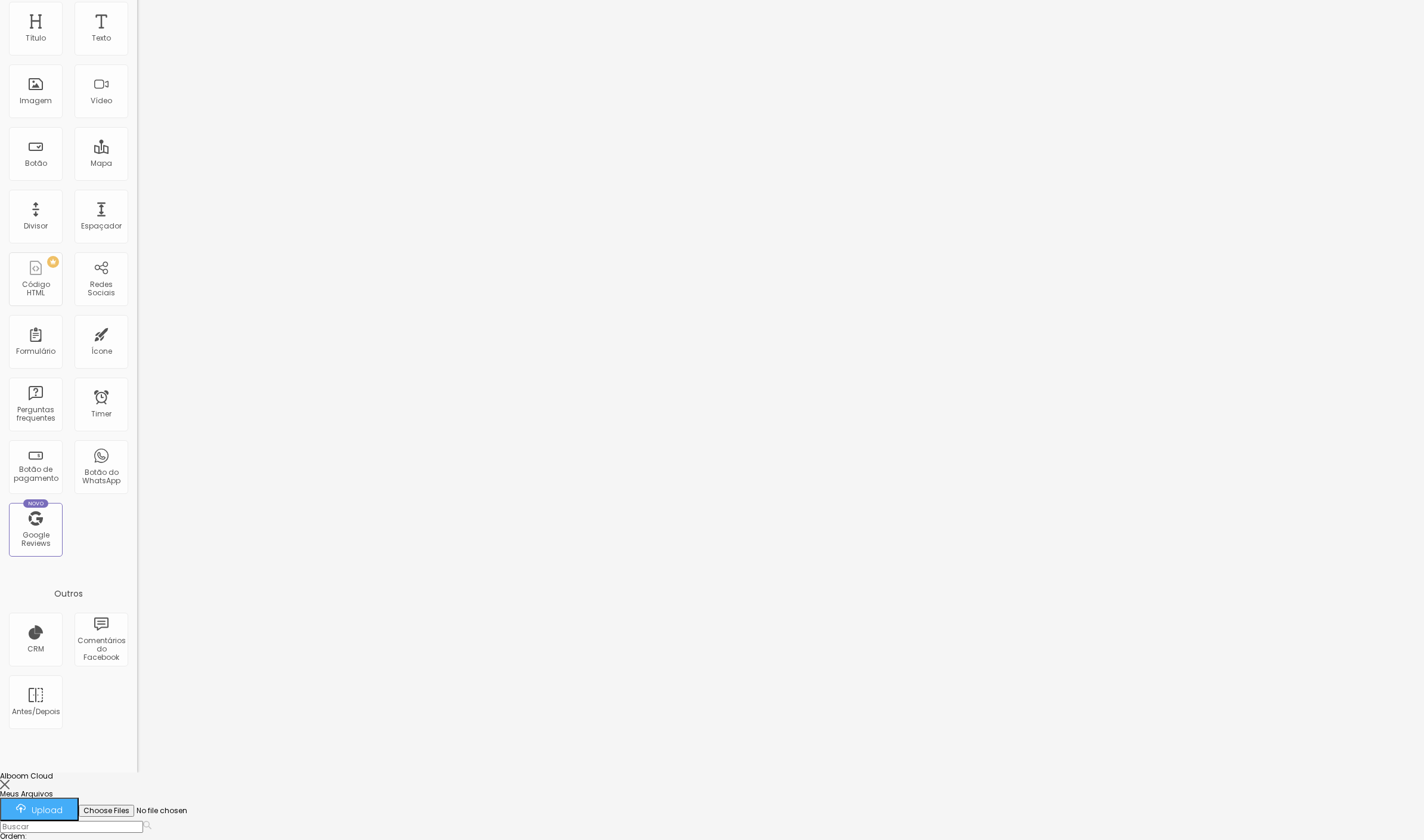
click at [121, 839] on div at bounding box center [712, 848] width 1424 height 0
click at [26, 803] on img "button" at bounding box center [21, 808] width 10 height 10
click at [1336, 779] on div at bounding box center [712, 785] width 1424 height 11
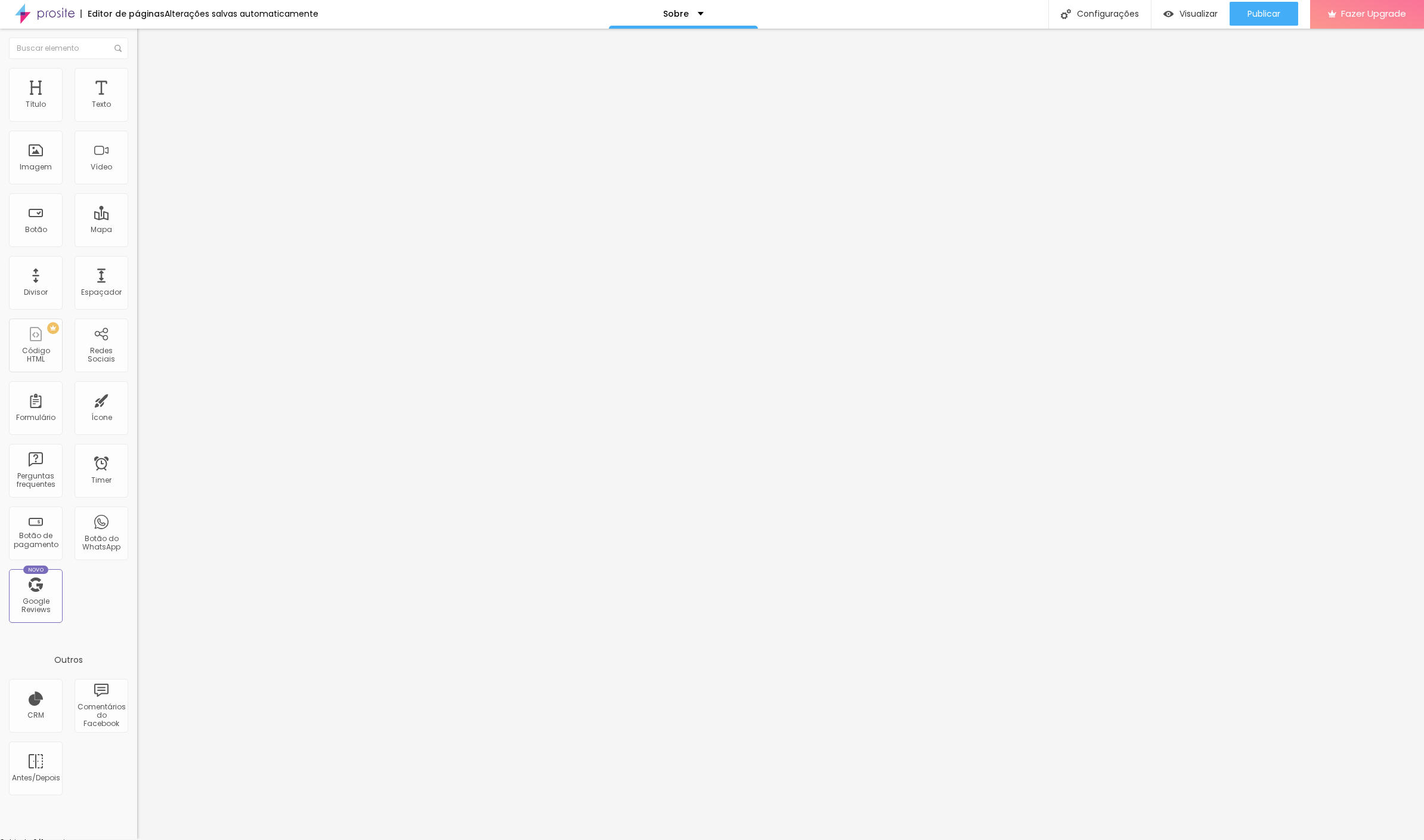
scroll to position [0, 0]
click at [1269, 17] on span "Publicar" at bounding box center [1264, 15] width 33 height 10
click at [137, 603] on div "Instagram" at bounding box center [205, 606] width 137 height 7
click at [137, 768] on input "https://" at bounding box center [209, 773] width 143 height 12
type input "h"
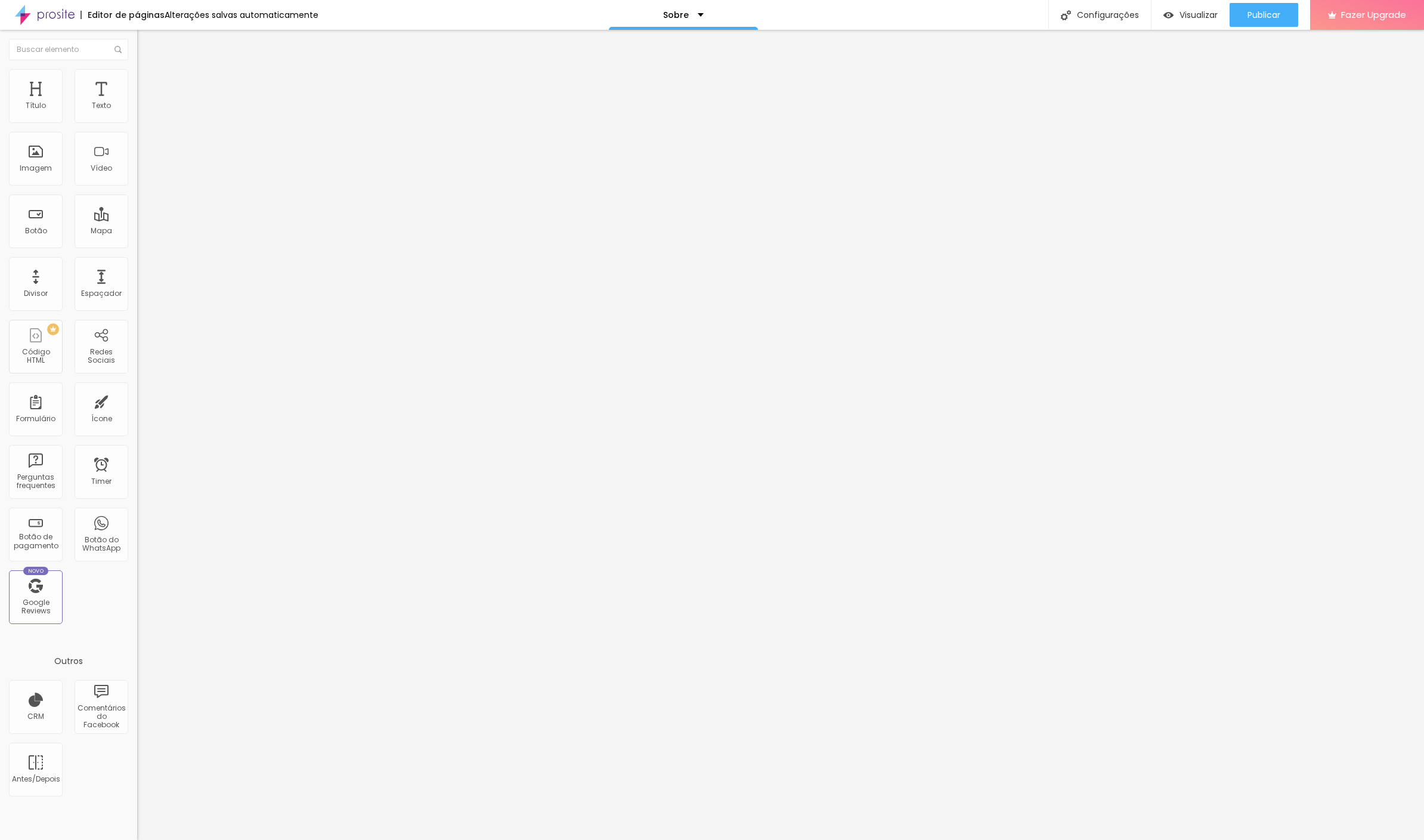
click at [137, 768] on input "text" at bounding box center [209, 773] width 143 height 12
paste input "Bom, gente, acho que posso dizer que sou meio que um viciado em fotografia, sab…"
type input "Bom, gente, acho que posso dizer que sou meio que um viciado em fotografia, sab…"
click at [137, 448] on div "Editar Redes Sociais Conteúdo Estilo Avançado Facebook Rede social Facebook End…" at bounding box center [205, 434] width 137 height 810
click at [1265, 15] on span "Publicar" at bounding box center [1264, 15] width 33 height 10
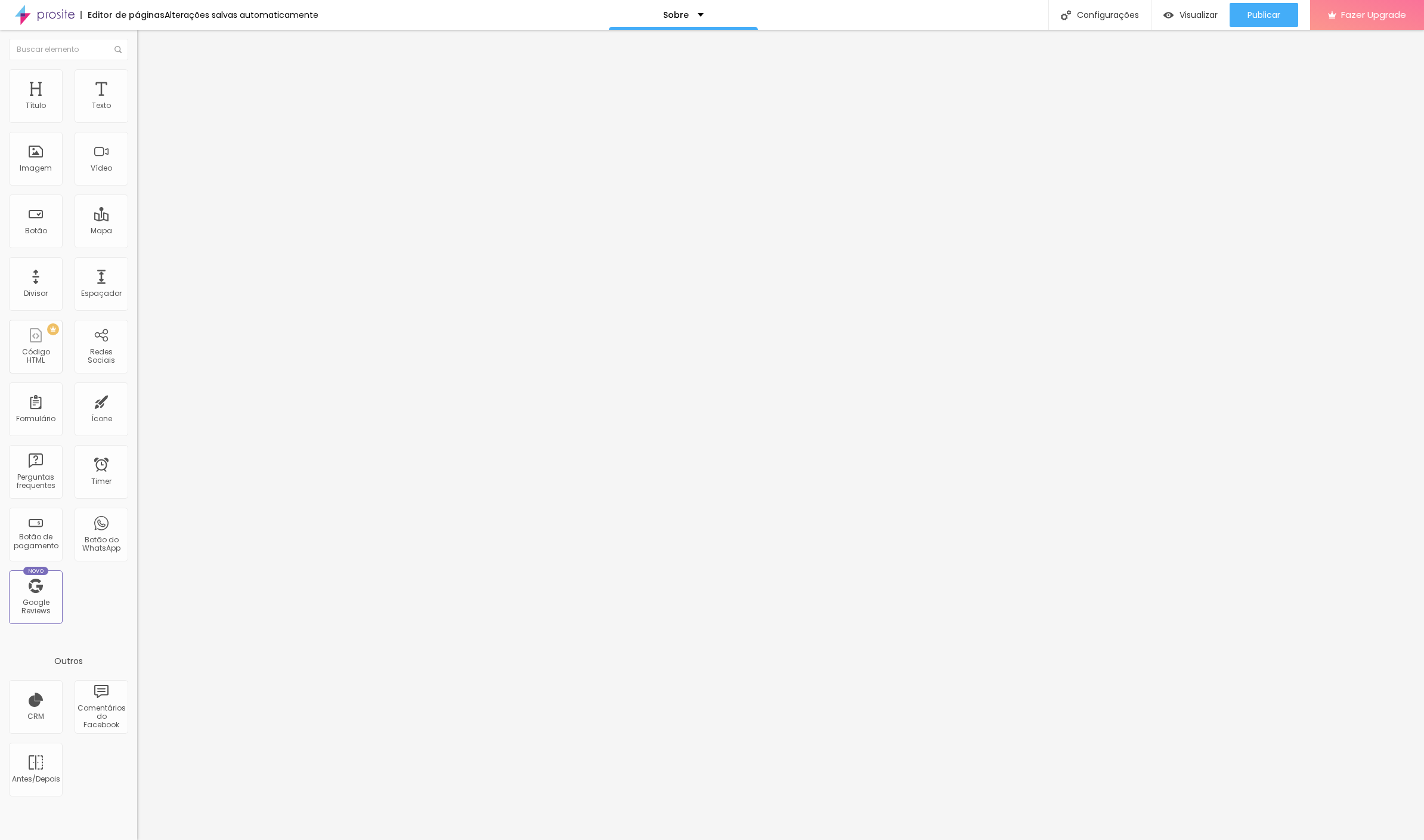
click at [137, 249] on span at bounding box center [141, 254] width 8 height 10
type input "Bom, gente, acho que posso dizer que sou meio que um viciado em fotografia, sab…"
click at [1259, 13] on span "Publicar" at bounding box center [1264, 15] width 33 height 10
click at [137, 241] on div "Instagram" at bounding box center [205, 244] width 137 height 7
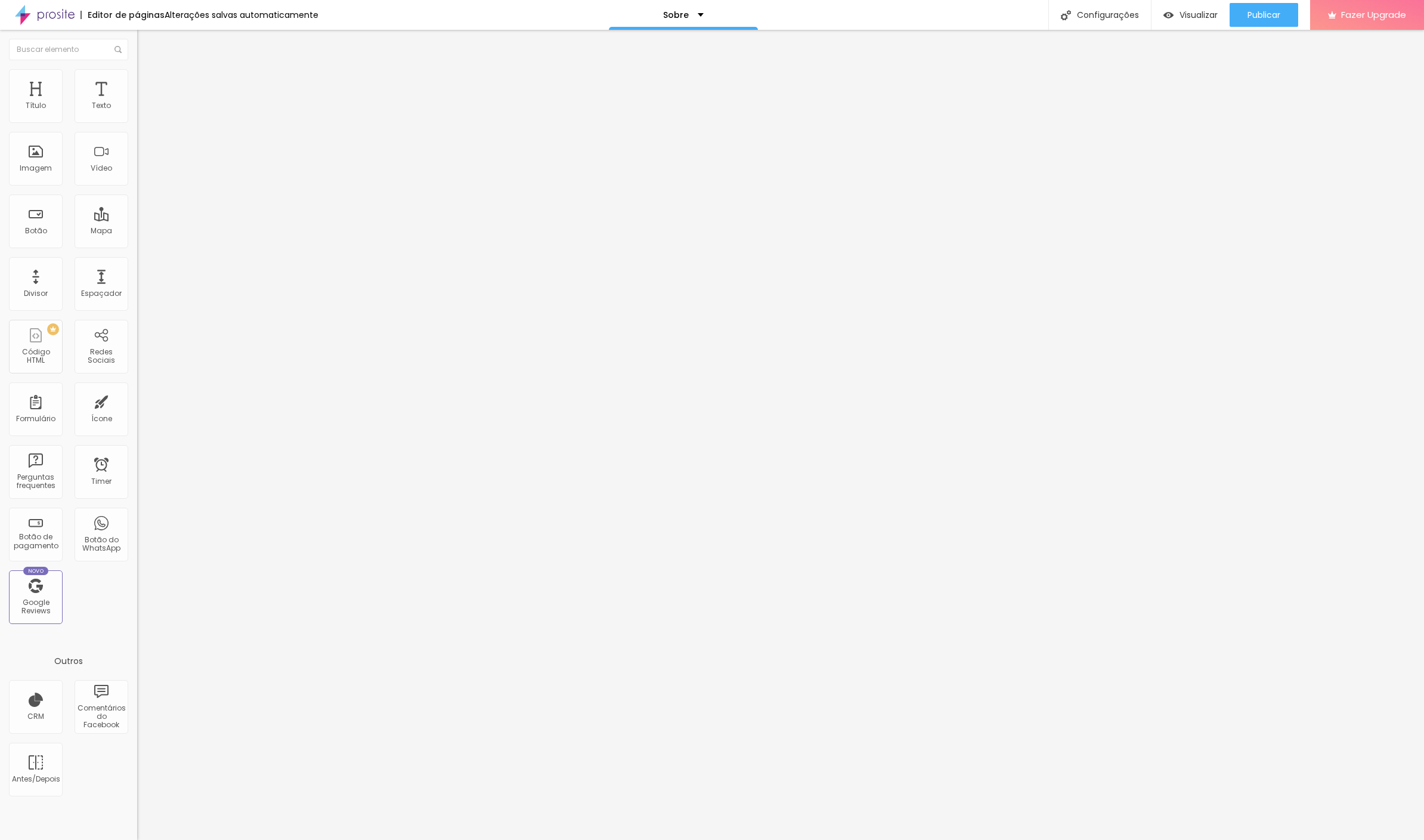
click at [137, 406] on input "Bom, gente, acho que posso dizer que sou meio que um viciado em fotografia, sab…" at bounding box center [209, 411] width 143 height 12
click at [137, 406] on input "text" at bounding box center [209, 411] width 143 height 12
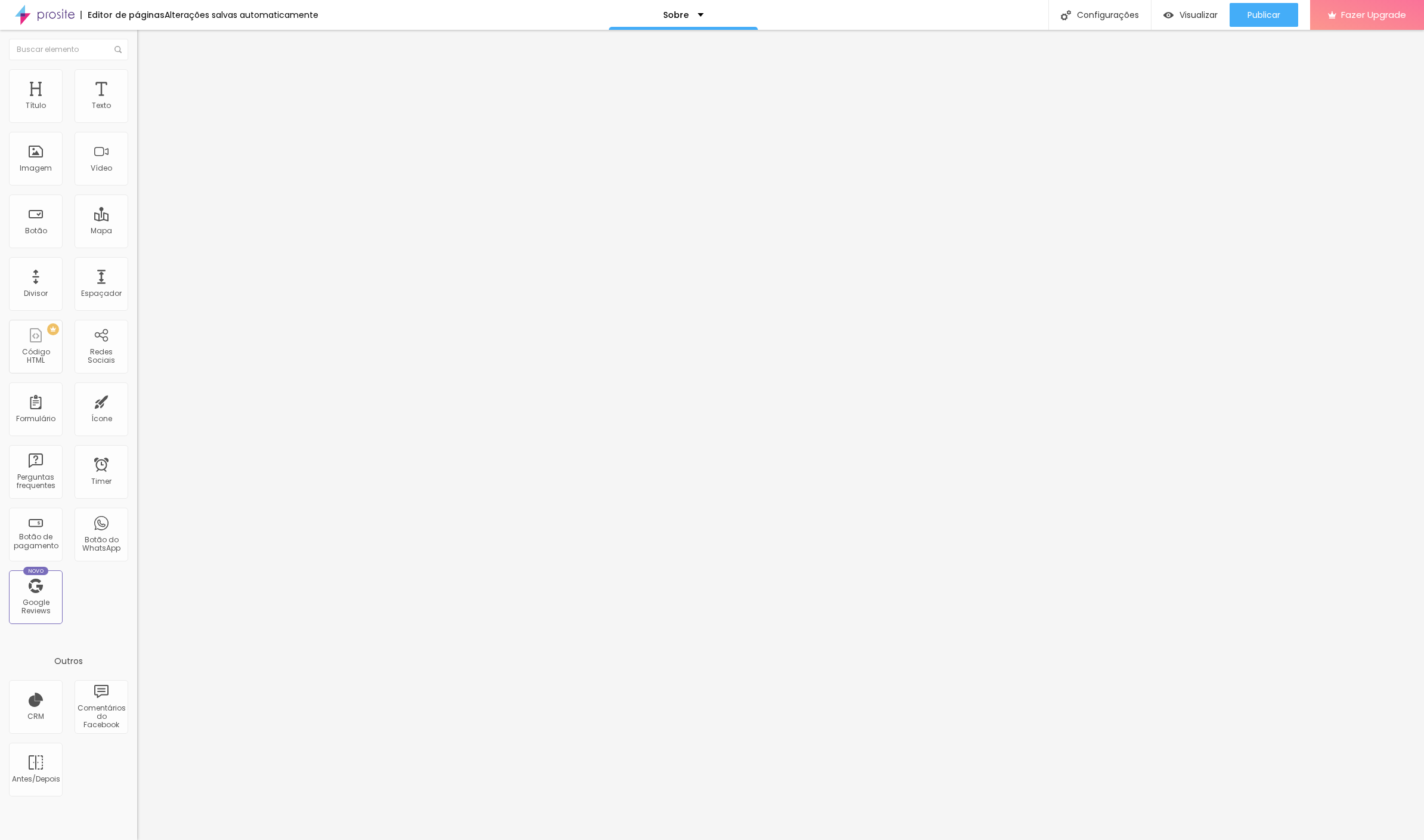
click at [137, 406] on input "text" at bounding box center [209, 411] width 143 height 12
paste input "https://www.instagram.com/andreasrosephotography?igsh=NG94cjljbzZ6b3c5&utm_sour…"
type input "https://www.instagram.com/andreasrosephotography?igsh=NG94cjljbzZ6b3c5&utm_sour…"
click at [137, 413] on div "Editar Redes Sociais Conteúdo Estilo Avançado Instagram Rede social Instagram E…" at bounding box center [205, 434] width 137 height 810
click at [1265, 14] on span "Publicar" at bounding box center [1264, 15] width 33 height 10
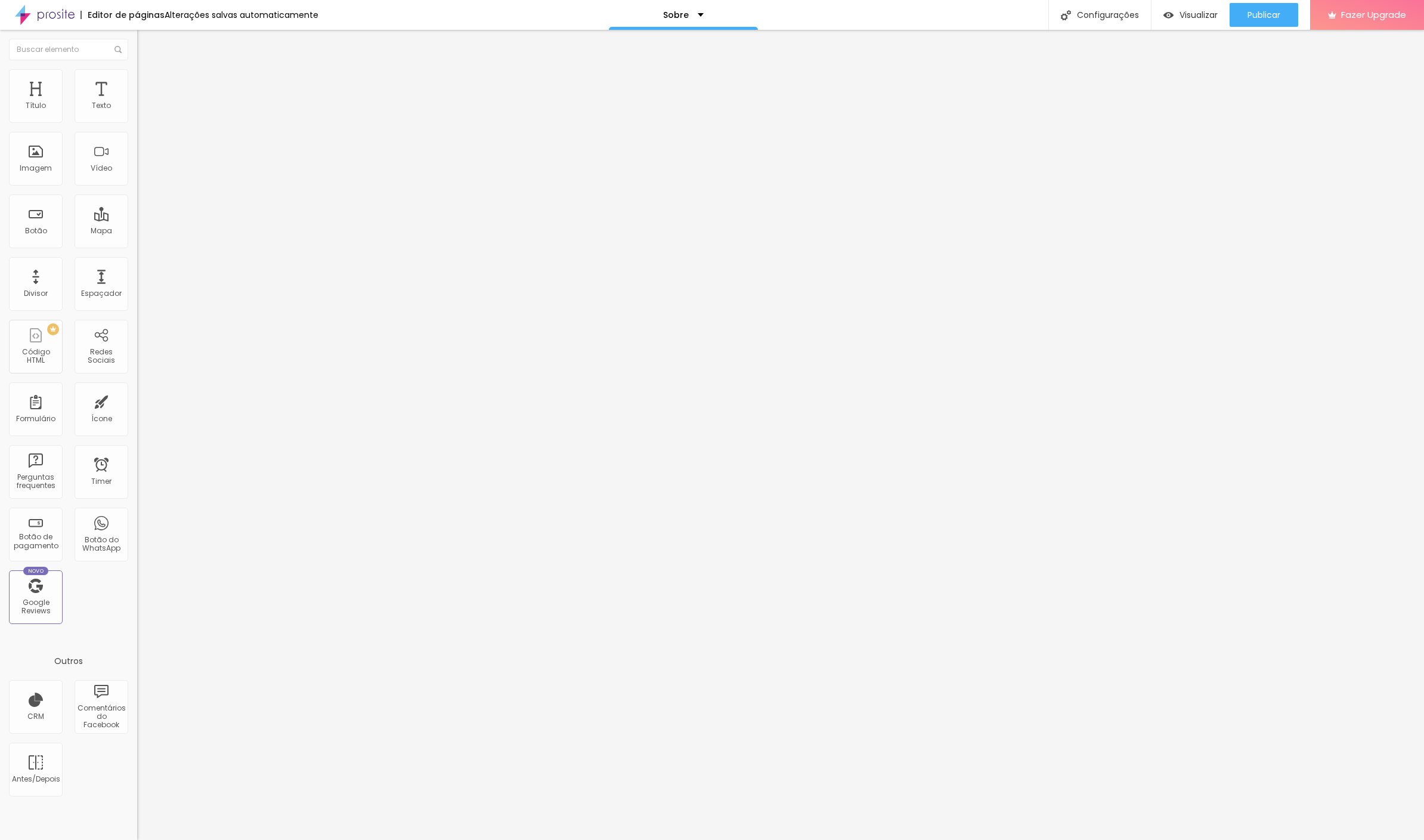
click at [682, 14] on p "Sobre" at bounding box center [676, 15] width 26 height 8
click at [637, 43] on link "Contato" at bounding box center [617, 37] width 39 height 12
click at [679, 19] on p "Contato" at bounding box center [676, 15] width 37 height 8
